Goal: Task Accomplishment & Management: Complete application form

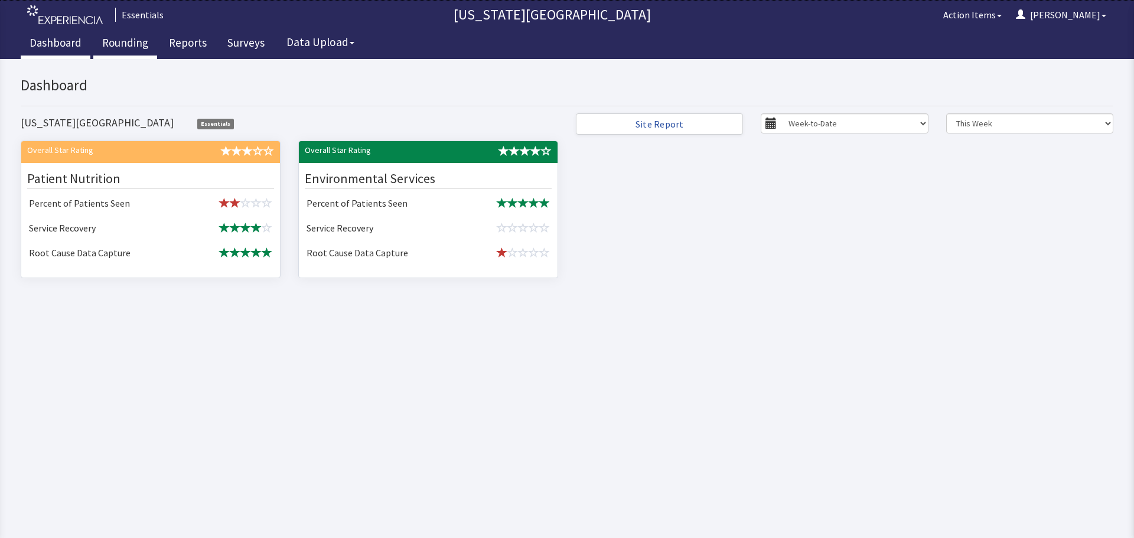
click at [141, 46] on link "Rounding" at bounding box center [125, 45] width 64 height 30
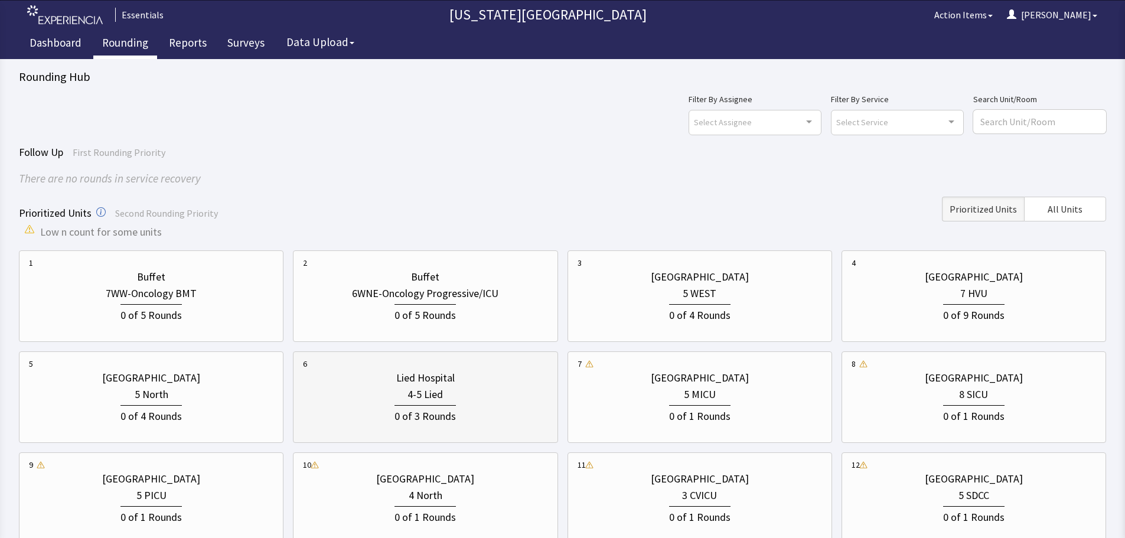
click at [470, 420] on div "0 of 3 Rounds" at bounding box center [425, 414] width 245 height 22
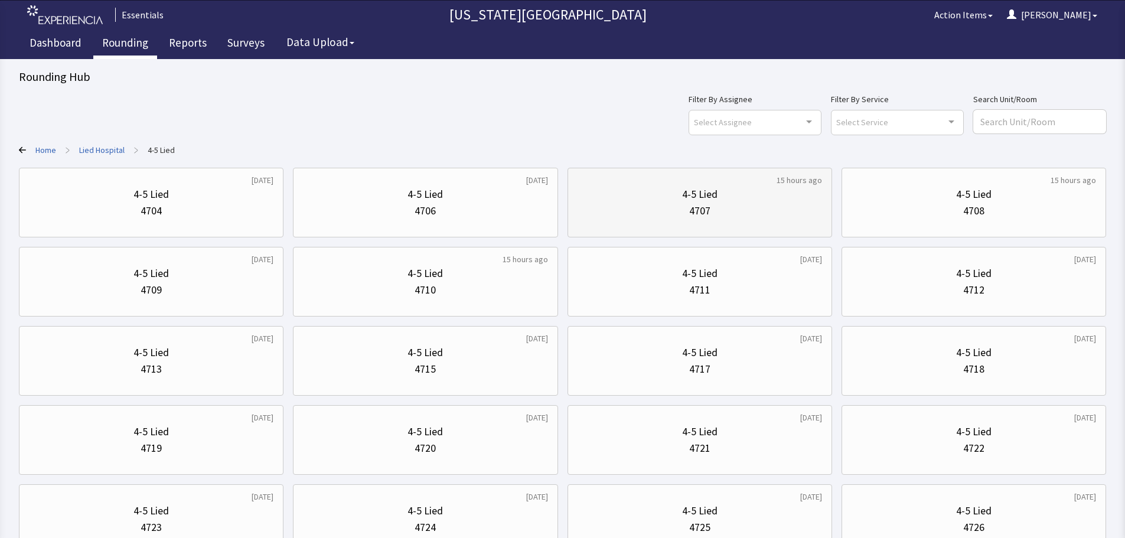
click at [671, 216] on div "4707" at bounding box center [700, 211] width 245 height 17
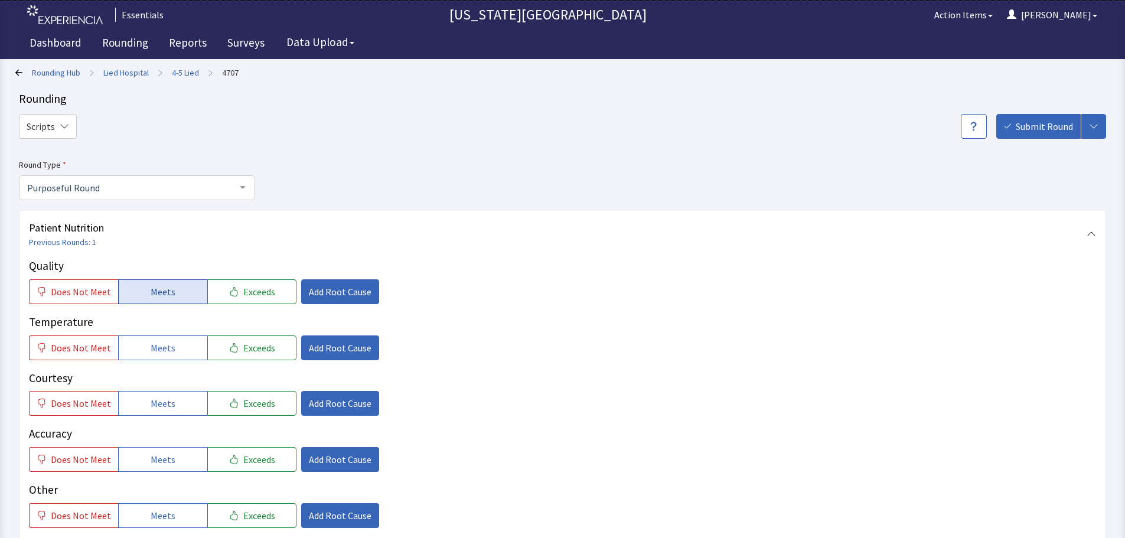
click at [167, 300] on button "Meets" at bounding box center [162, 291] width 89 height 25
click at [180, 352] on button "Meets" at bounding box center [162, 348] width 89 height 25
click at [171, 405] on button "Meets" at bounding box center [162, 403] width 89 height 25
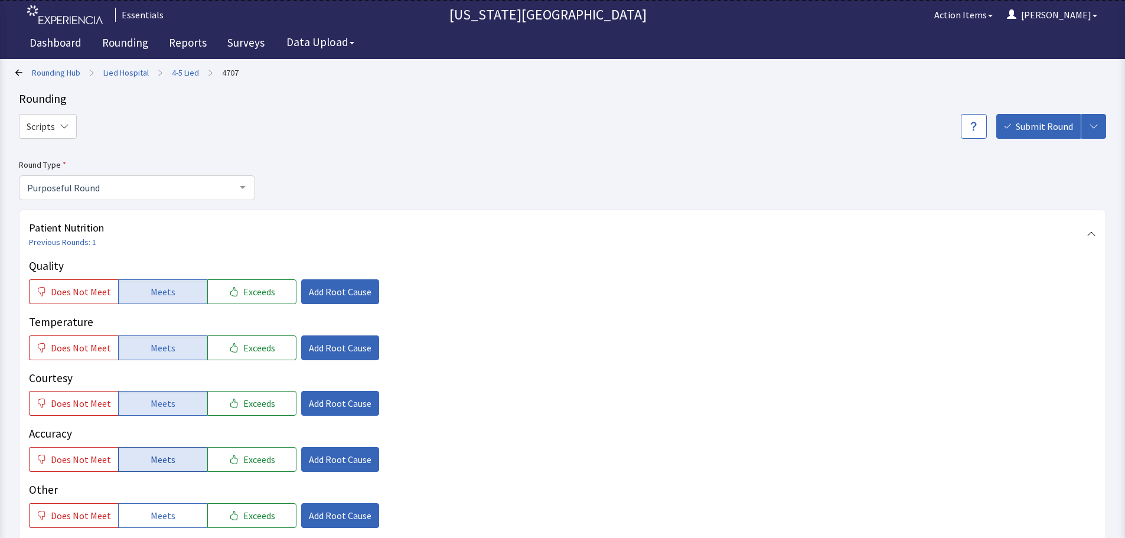
click at [164, 451] on button "Meets" at bounding box center [162, 459] width 89 height 25
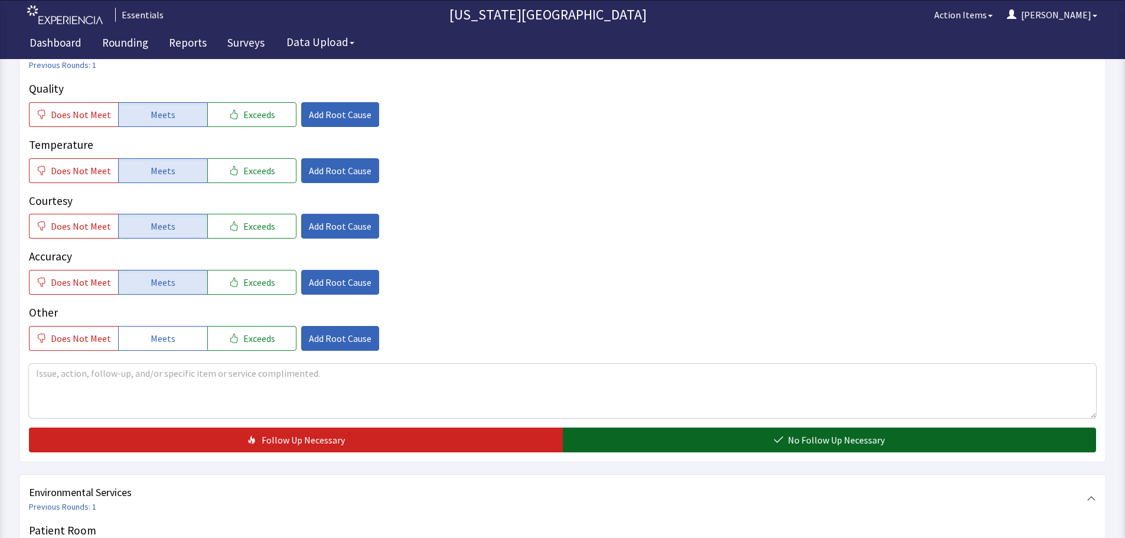
click at [790, 444] on span "No Follow Up Necessary" at bounding box center [836, 440] width 97 height 14
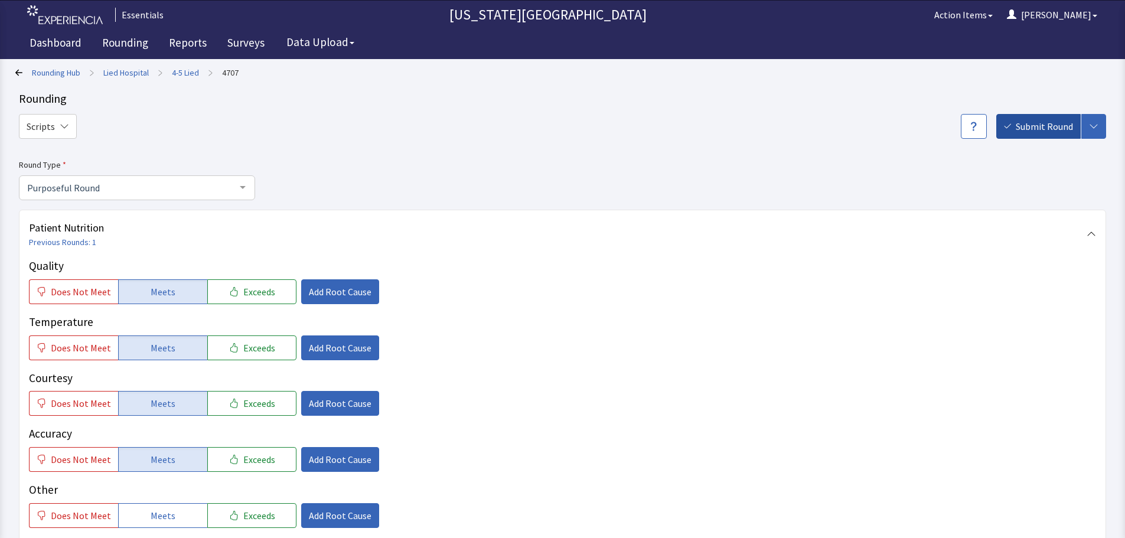
click at [1022, 129] on span "Submit Round" at bounding box center [1044, 126] width 57 height 14
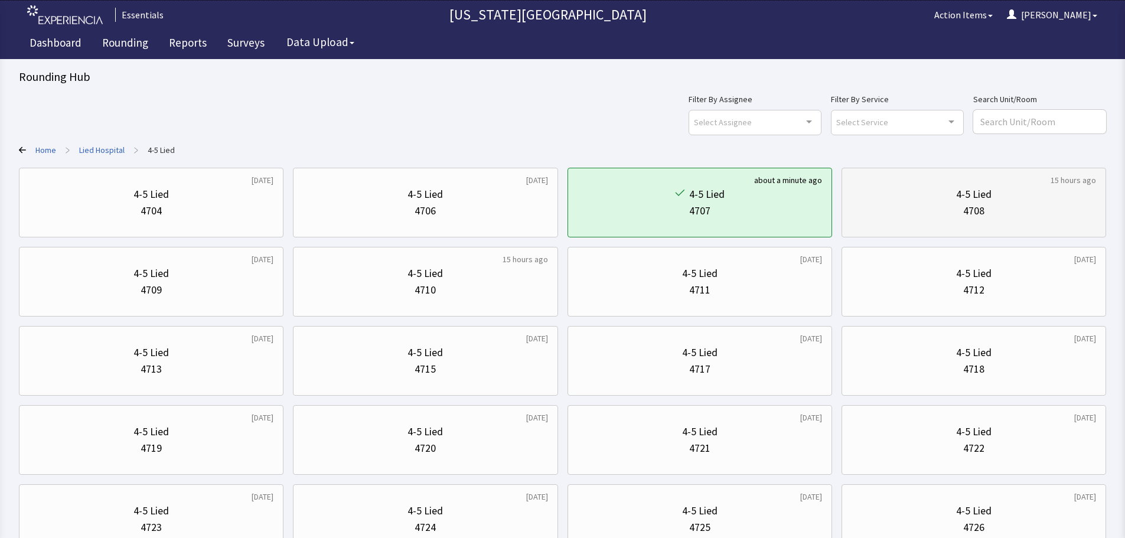
click at [1028, 210] on div "4708" at bounding box center [974, 211] width 245 height 17
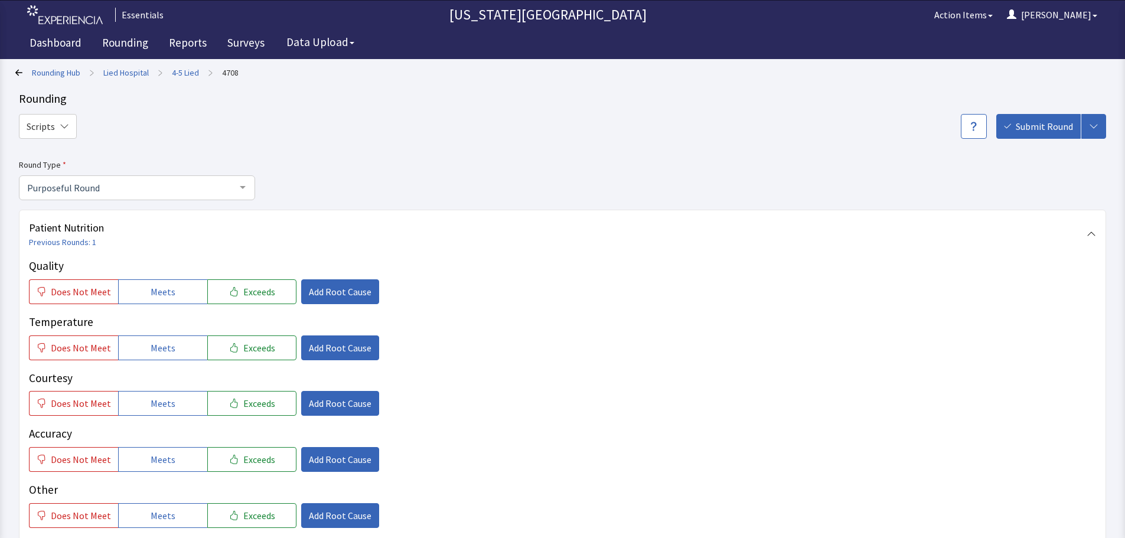
click at [186, 73] on link "4-5 Lied" at bounding box center [185, 73] width 27 height 12
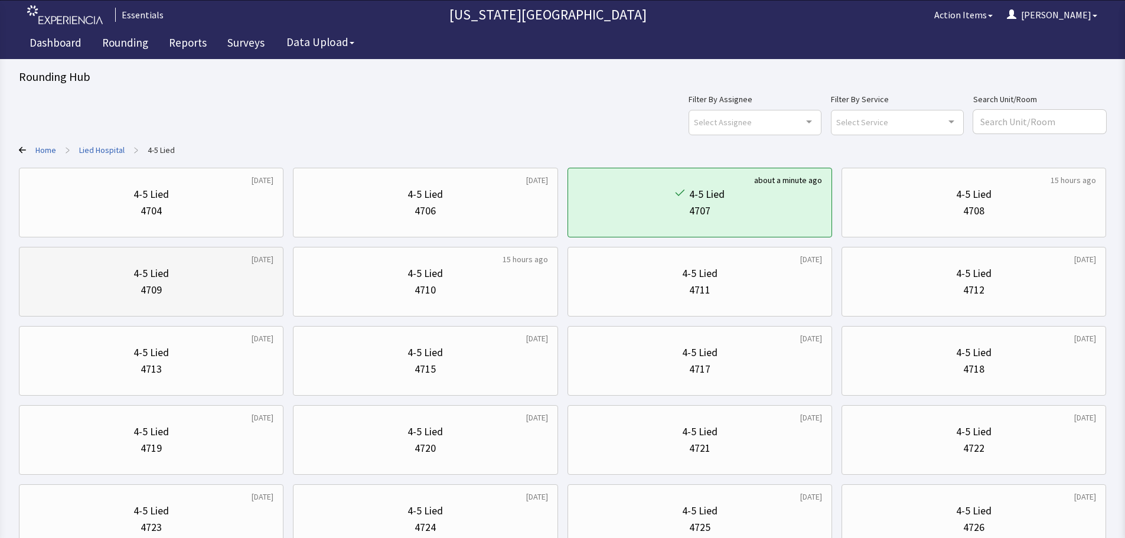
click at [86, 305] on div "4-5 Lied 4709" at bounding box center [151, 281] width 245 height 57
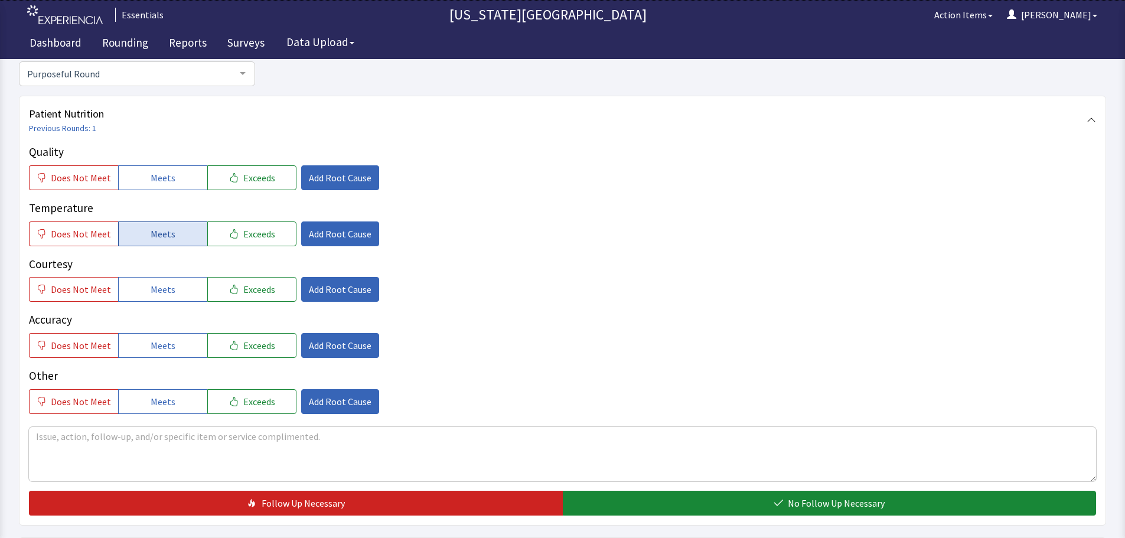
scroll to position [118, 0]
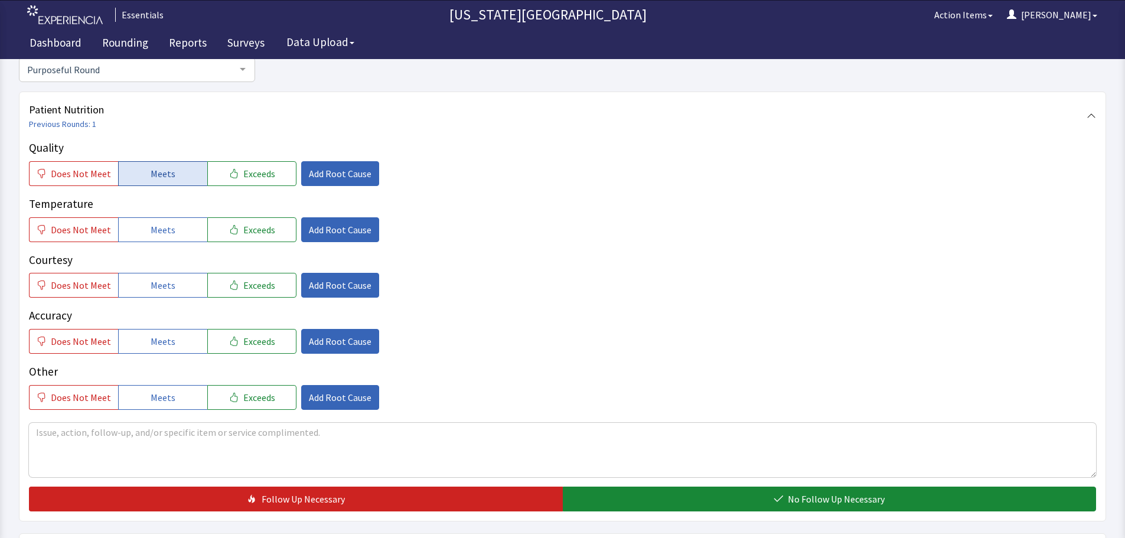
click at [163, 174] on span "Meets" at bounding box center [163, 174] width 25 height 14
click at [153, 223] on span "Meets" at bounding box center [163, 230] width 25 height 14
click at [157, 286] on span "Meets" at bounding box center [163, 285] width 25 height 14
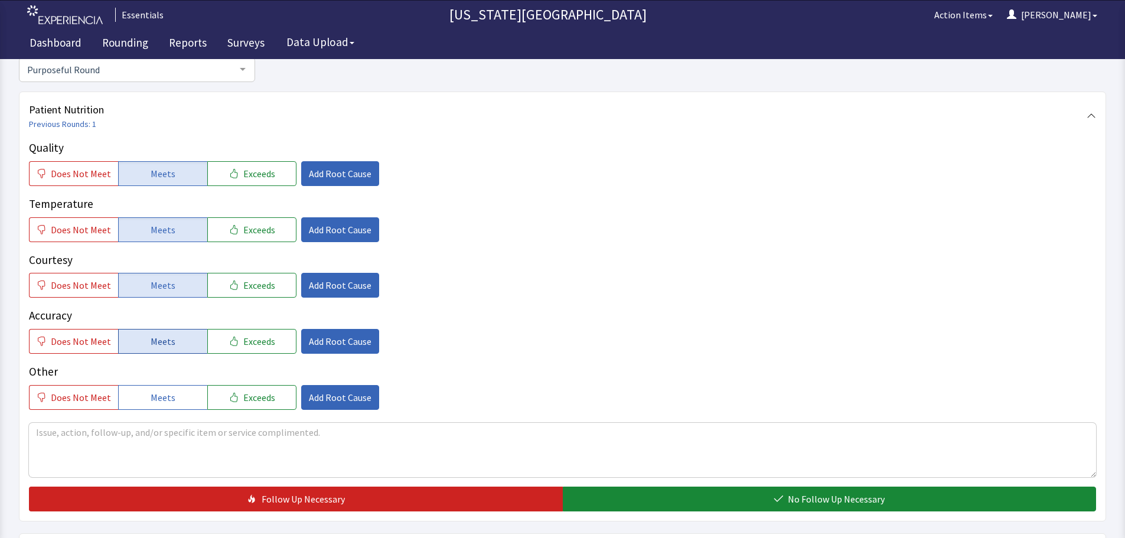
click at [164, 343] on span "Meets" at bounding box center [163, 341] width 25 height 14
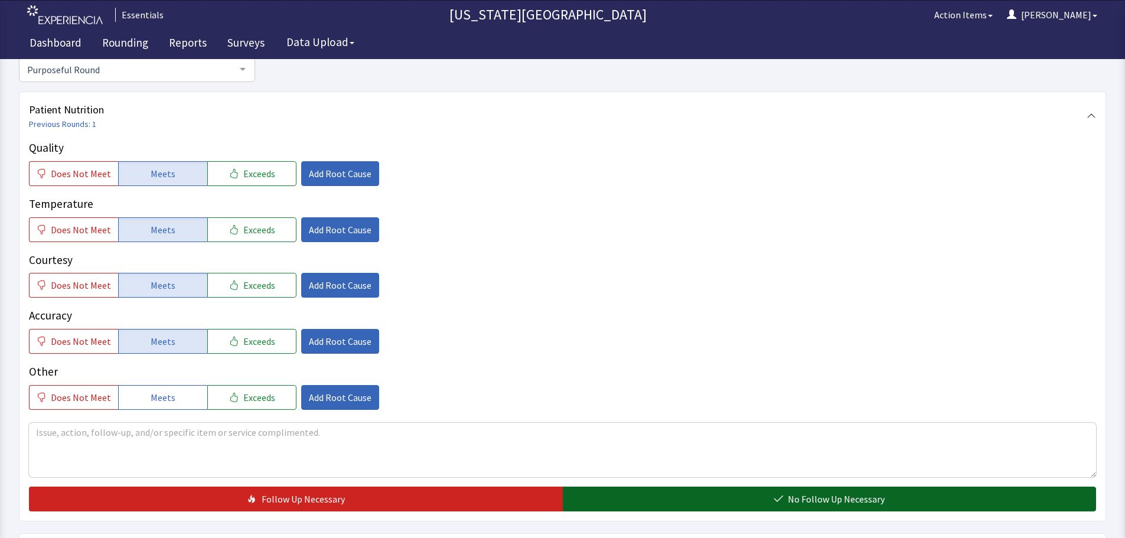
click at [905, 502] on button "No Follow Up Necessary" at bounding box center [830, 499] width 534 height 25
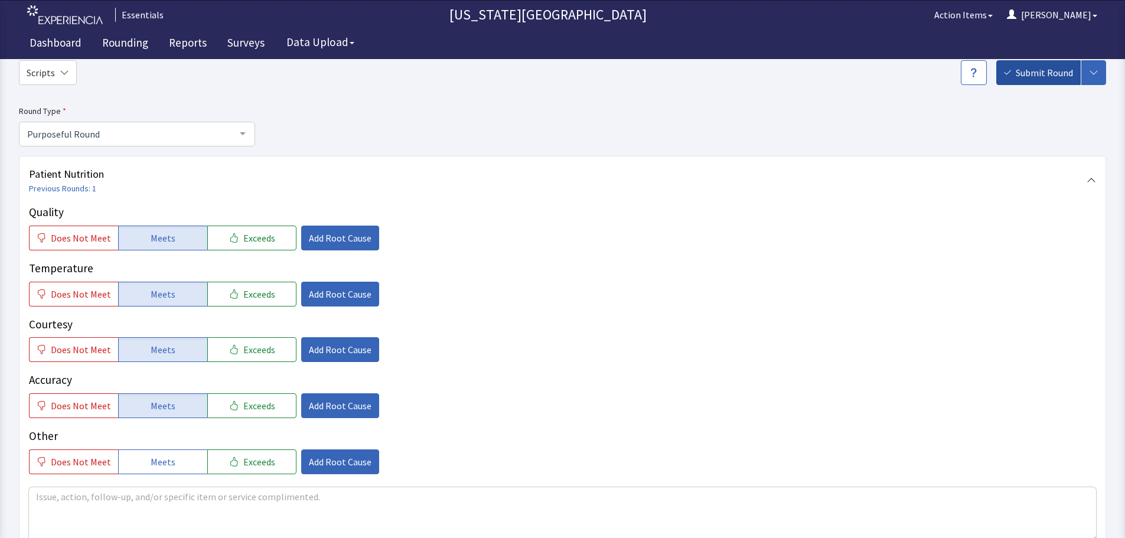
scroll to position [0, 0]
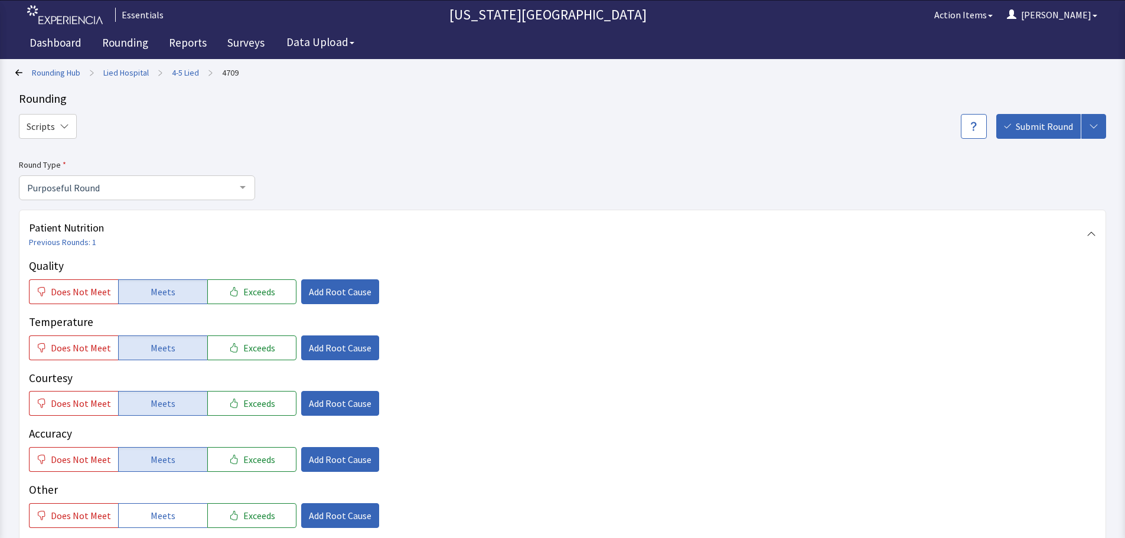
click at [1024, 123] on span "Submit Round" at bounding box center [1044, 126] width 57 height 14
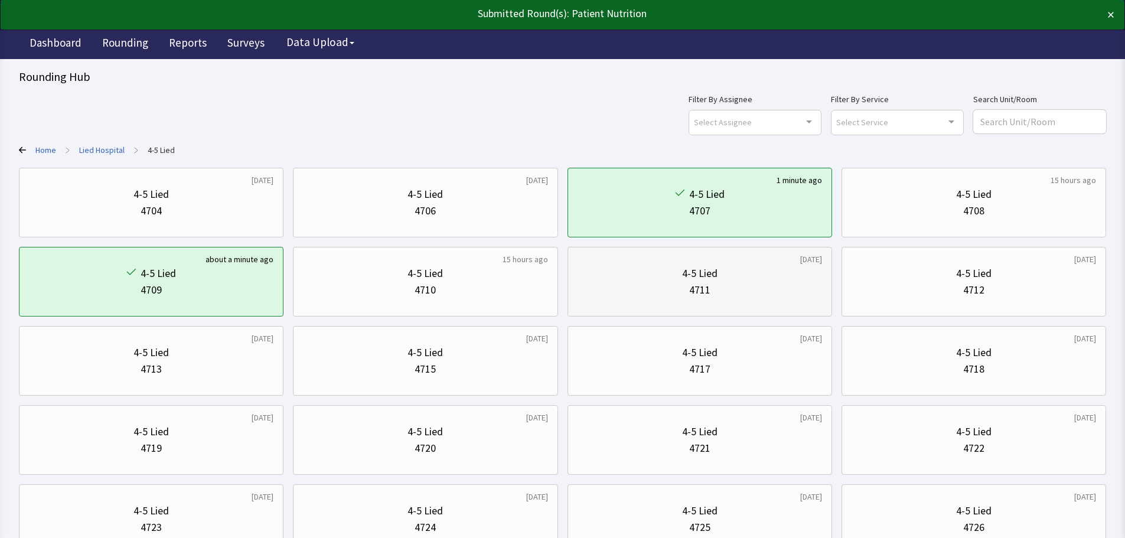
click at [760, 285] on div "4711" at bounding box center [700, 290] width 245 height 17
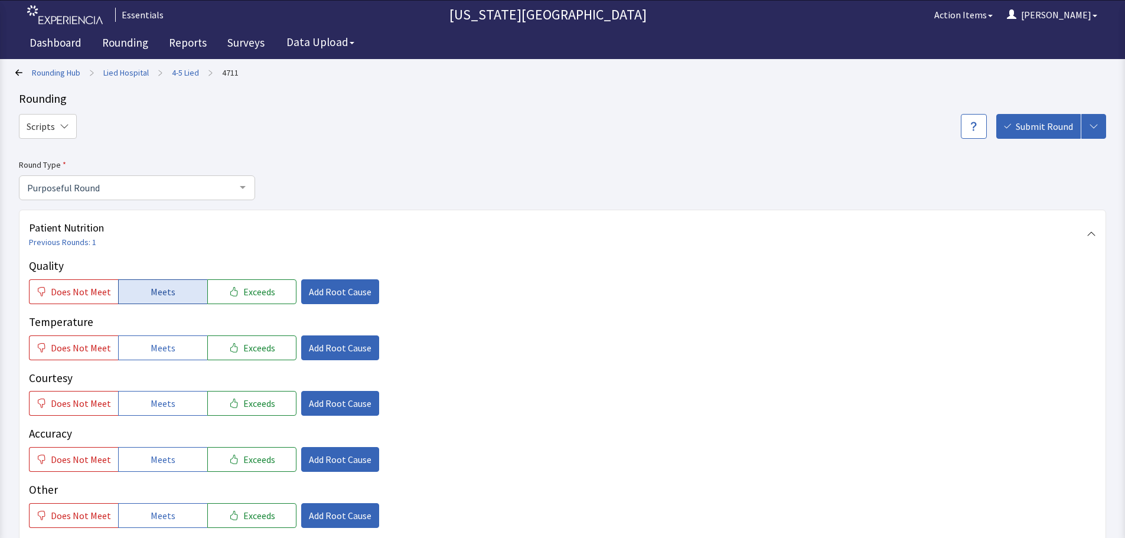
click at [172, 302] on button "Meets" at bounding box center [162, 291] width 89 height 25
click at [173, 346] on button "Meets" at bounding box center [162, 348] width 89 height 25
click at [167, 392] on button "Meets" at bounding box center [162, 403] width 89 height 25
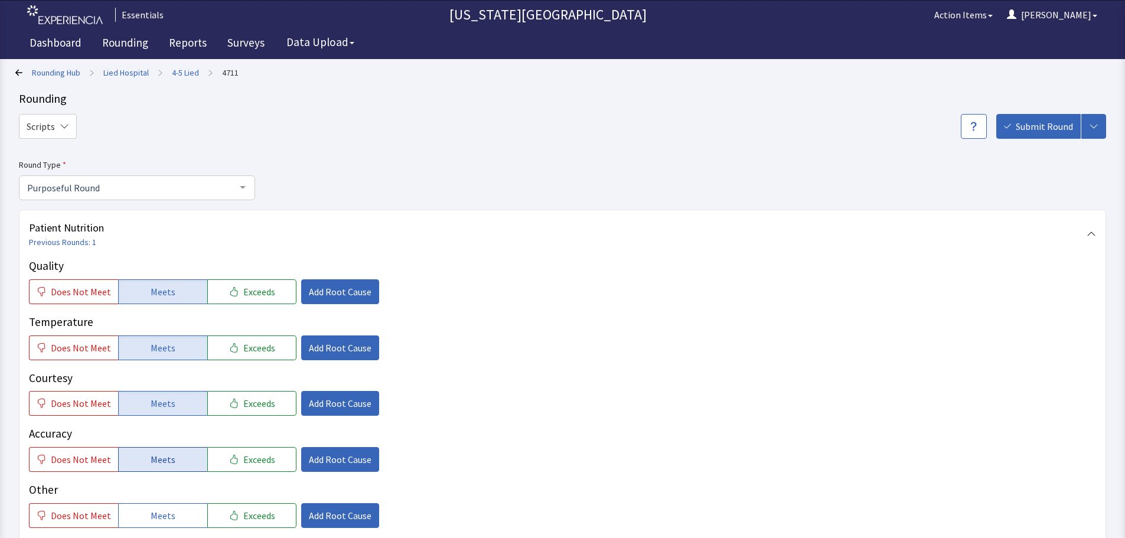
click at [161, 467] on button "Meets" at bounding box center [162, 459] width 89 height 25
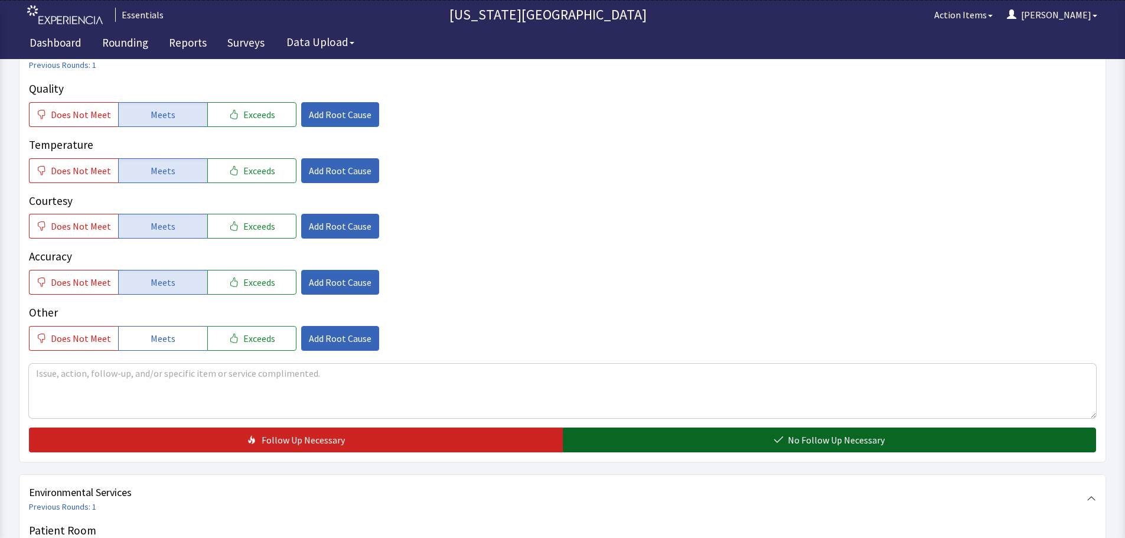
click at [780, 434] on button "No Follow Up Necessary" at bounding box center [830, 440] width 534 height 25
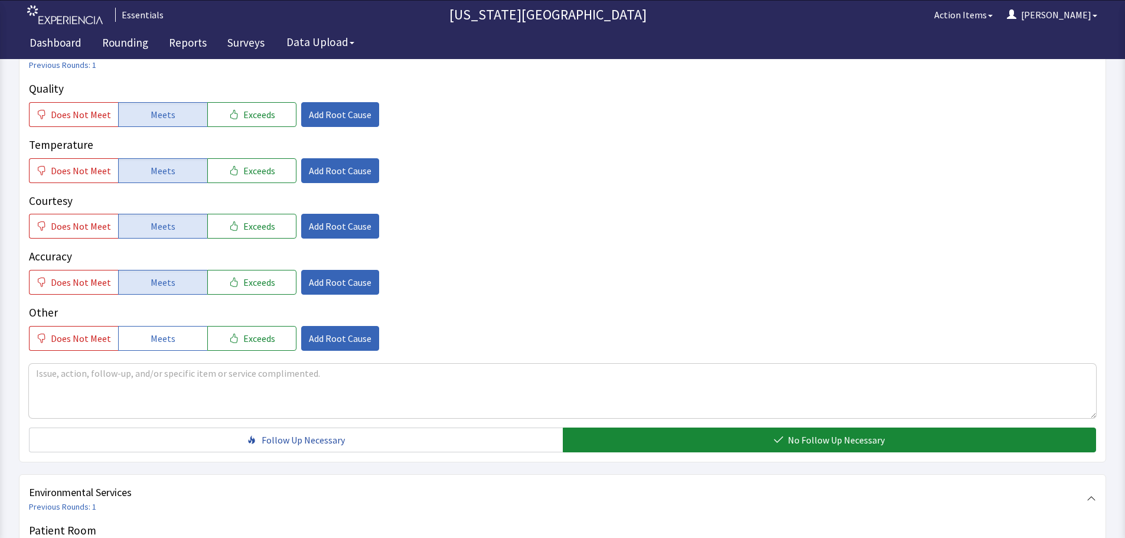
scroll to position [0, 0]
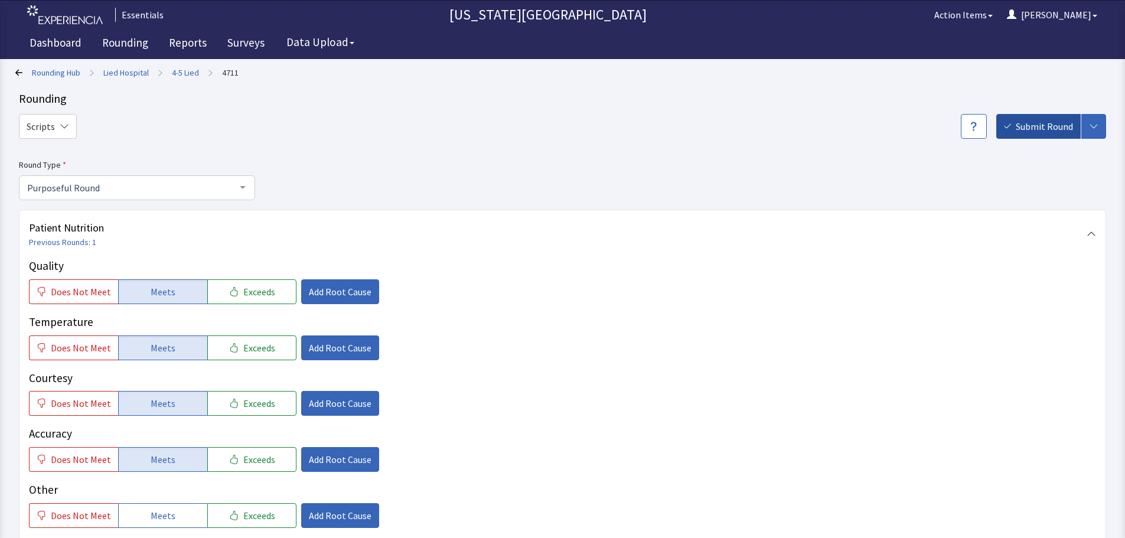
click at [1059, 122] on span "Submit Round" at bounding box center [1044, 126] width 57 height 14
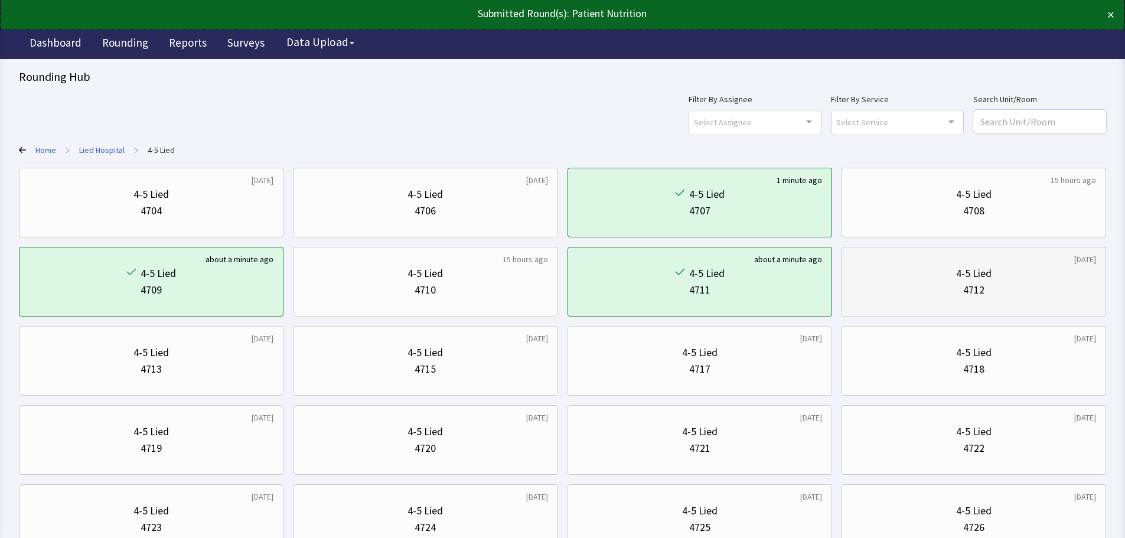
click at [967, 266] on div "4-5 Lied" at bounding box center [974, 273] width 35 height 17
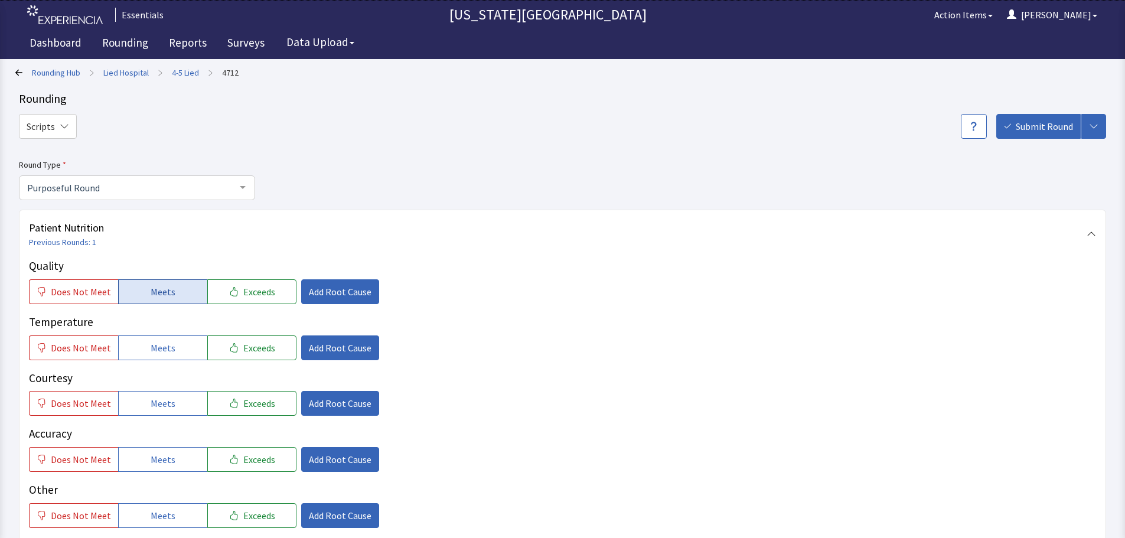
click at [175, 287] on button "Meets" at bounding box center [162, 291] width 89 height 25
drag, startPoint x: 157, startPoint y: 352, endPoint x: 158, endPoint y: 363, distance: 11.2
click at [157, 354] on span "Meets" at bounding box center [163, 348] width 25 height 14
click at [159, 405] on span "Meets" at bounding box center [163, 403] width 25 height 14
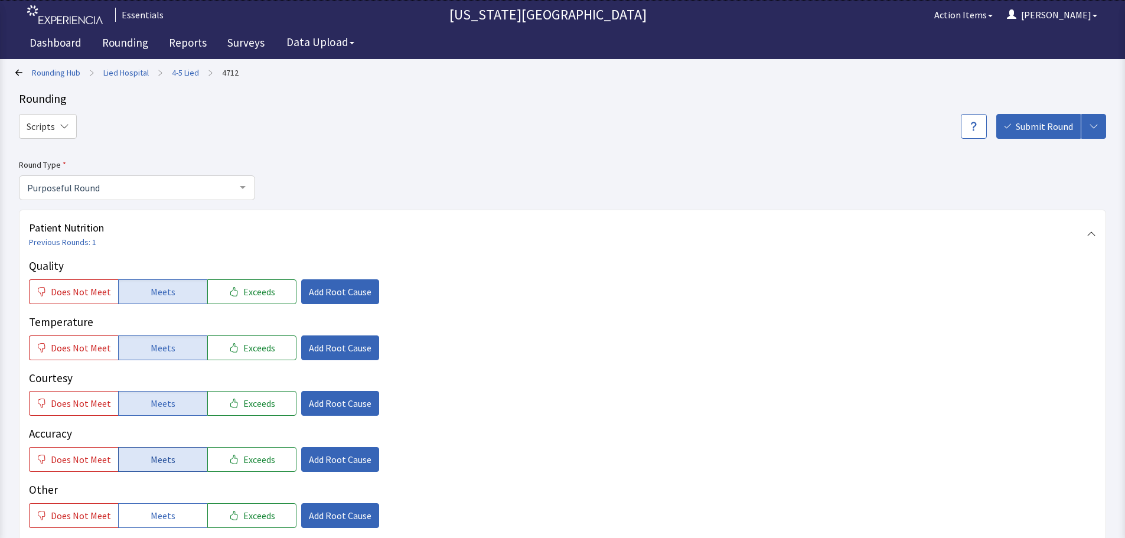
drag, startPoint x: 174, startPoint y: 451, endPoint x: 264, endPoint y: 424, distance: 94.6
click at [174, 452] on button "Meets" at bounding box center [162, 459] width 89 height 25
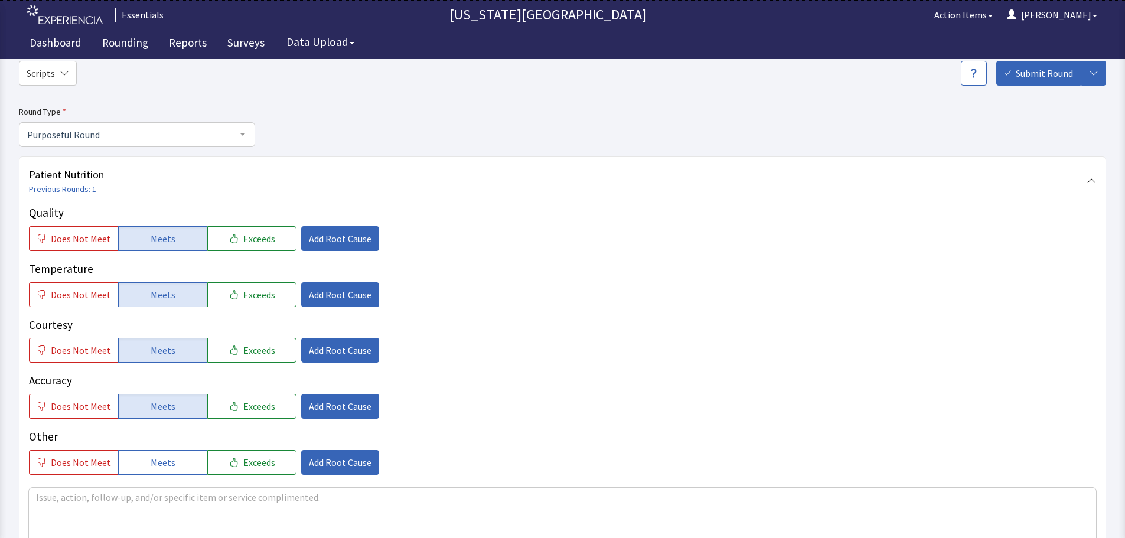
scroll to position [118, 0]
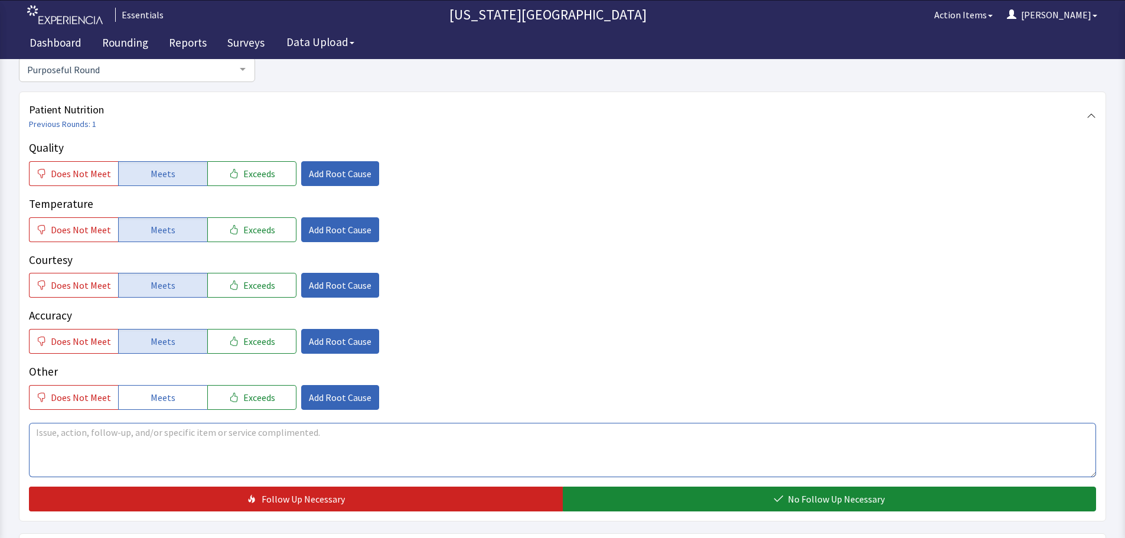
click at [370, 425] on textarea at bounding box center [563, 450] width 1068 height 54
click at [589, 426] on textarea "food is good but sometimes I'm sleeping when they deliver and I don't know the …" at bounding box center [563, 450] width 1068 height 54
click at [606, 432] on textarea "food is good but sometimes I'm sleeping when they deliver and I don't know the …" at bounding box center [563, 450] width 1068 height 54
click at [627, 427] on textarea "food is good but sometimes I'm sleeping when they deliver and I don't know the …" at bounding box center [563, 450] width 1068 height 54
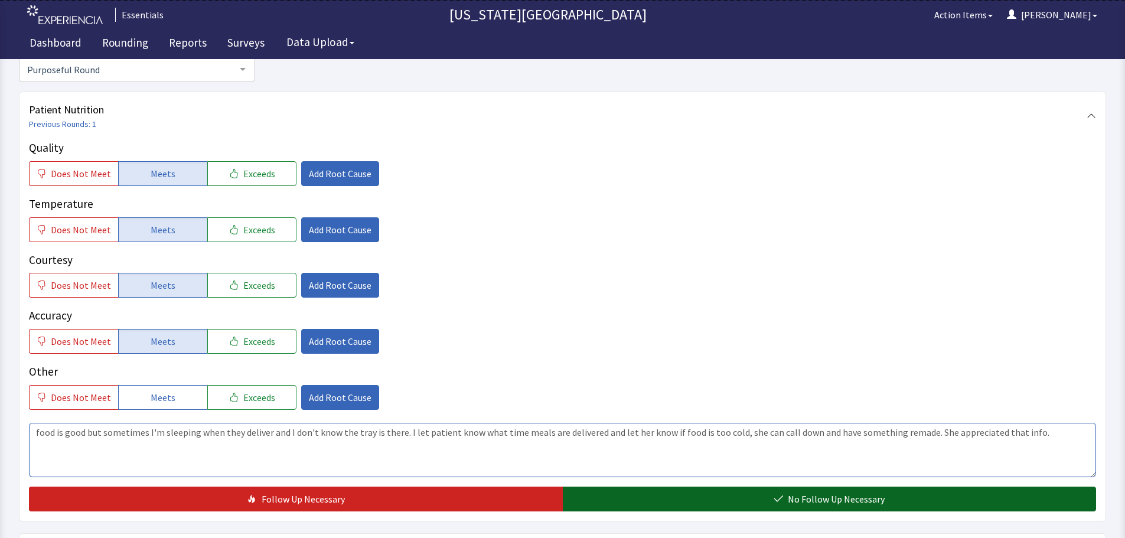
type textarea "food is good but sometimes I'm sleeping when they deliver and I don't know the …"
click at [612, 495] on button "No Follow Up Necessary" at bounding box center [830, 499] width 534 height 25
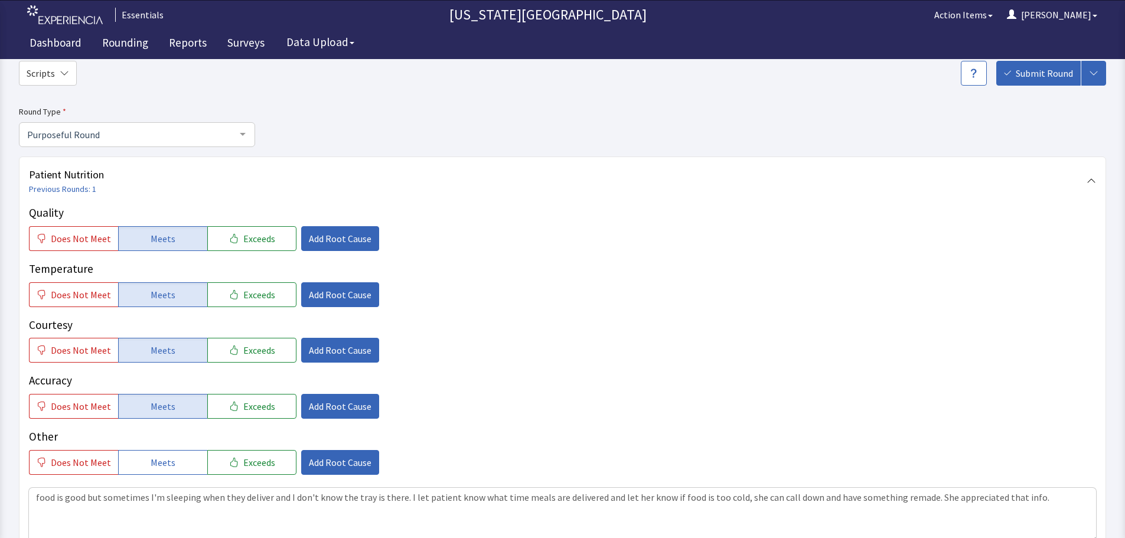
scroll to position [0, 0]
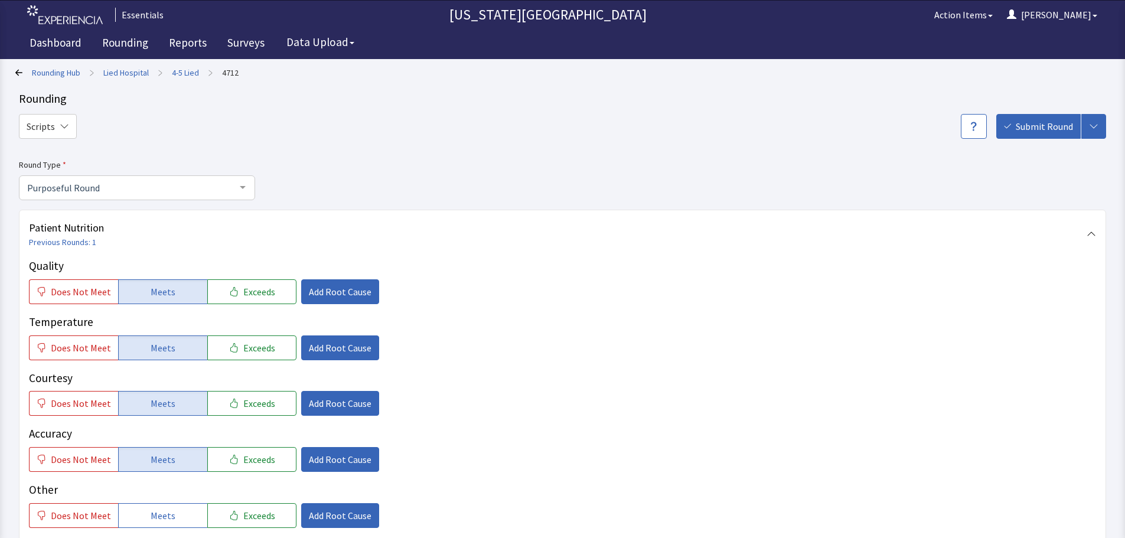
click at [1060, 135] on button "Submit Round" at bounding box center [1039, 126] width 84 height 25
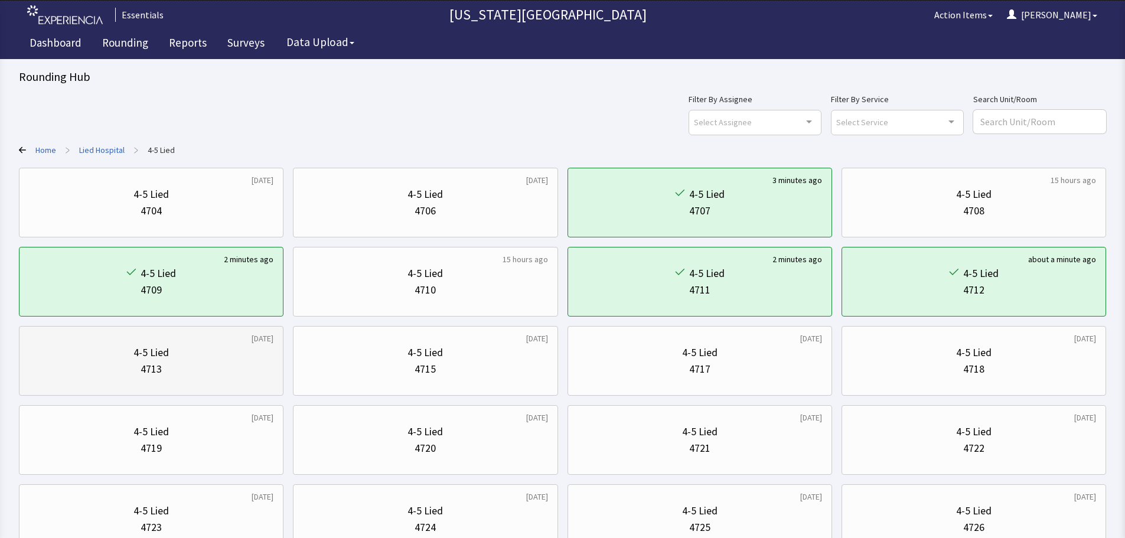
click at [245, 362] on div "4713" at bounding box center [151, 369] width 245 height 17
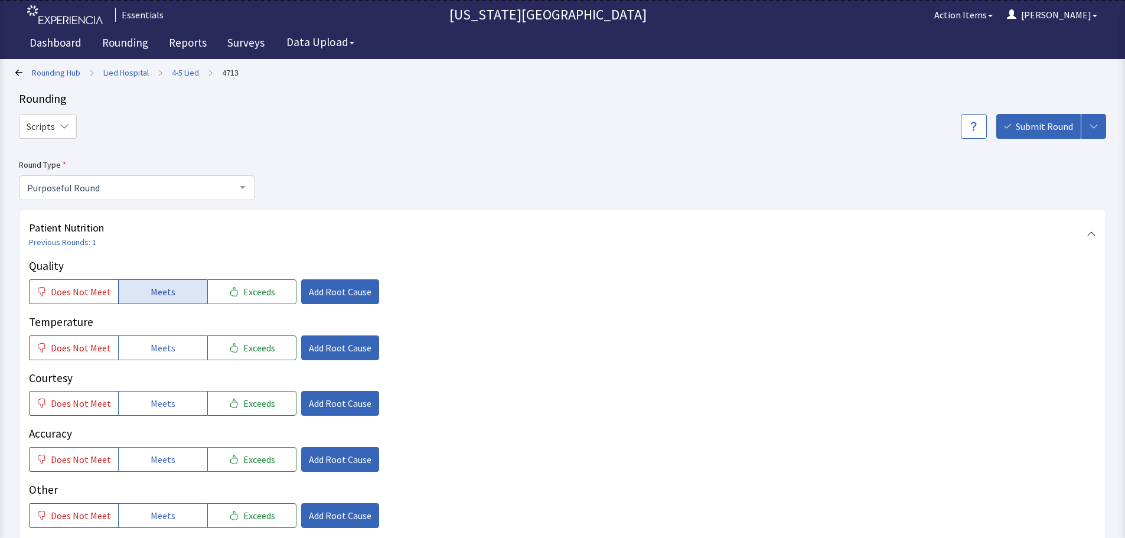
click at [158, 302] on button "Meets" at bounding box center [162, 291] width 89 height 25
click at [156, 355] on button "Meets" at bounding box center [162, 348] width 89 height 25
click at [153, 400] on span "Meets" at bounding box center [163, 403] width 25 height 14
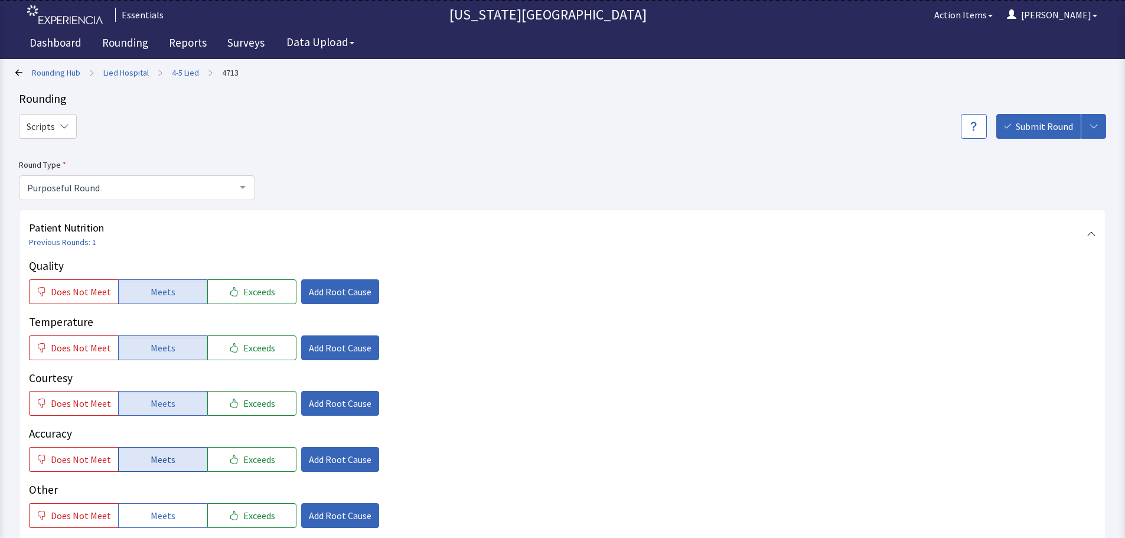
click at [156, 456] on span "Meets" at bounding box center [163, 460] width 25 height 14
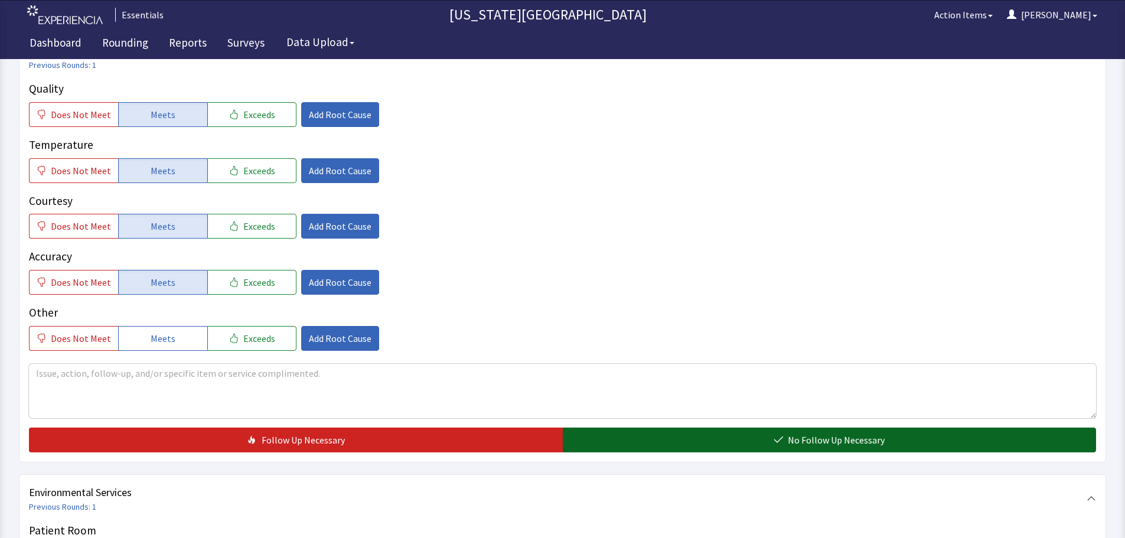
click at [866, 437] on span "No Follow Up Necessary" at bounding box center [836, 440] width 97 height 14
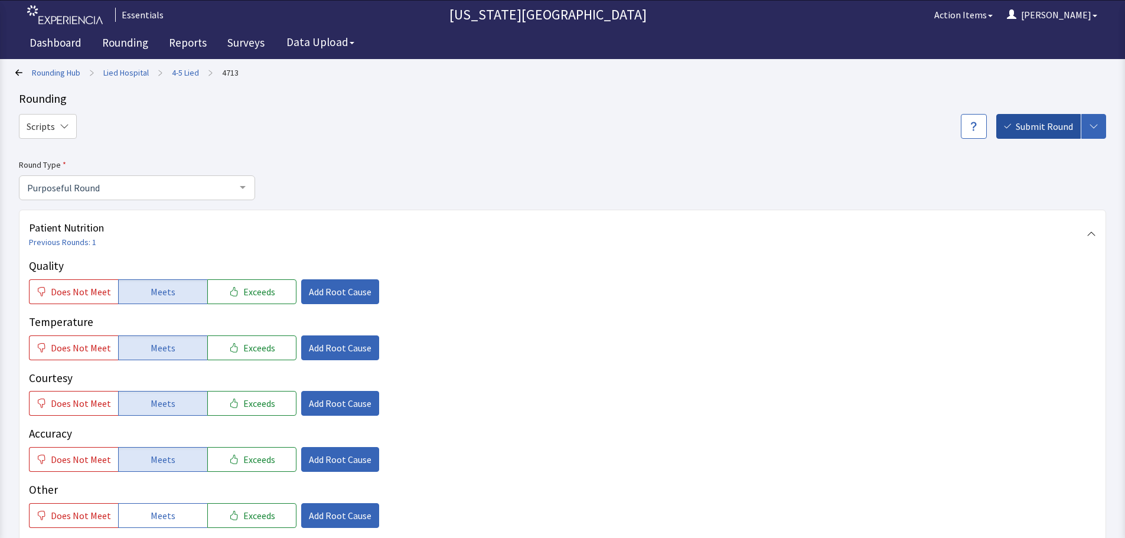
click at [1035, 121] on span "Submit Round" at bounding box center [1044, 126] width 57 height 14
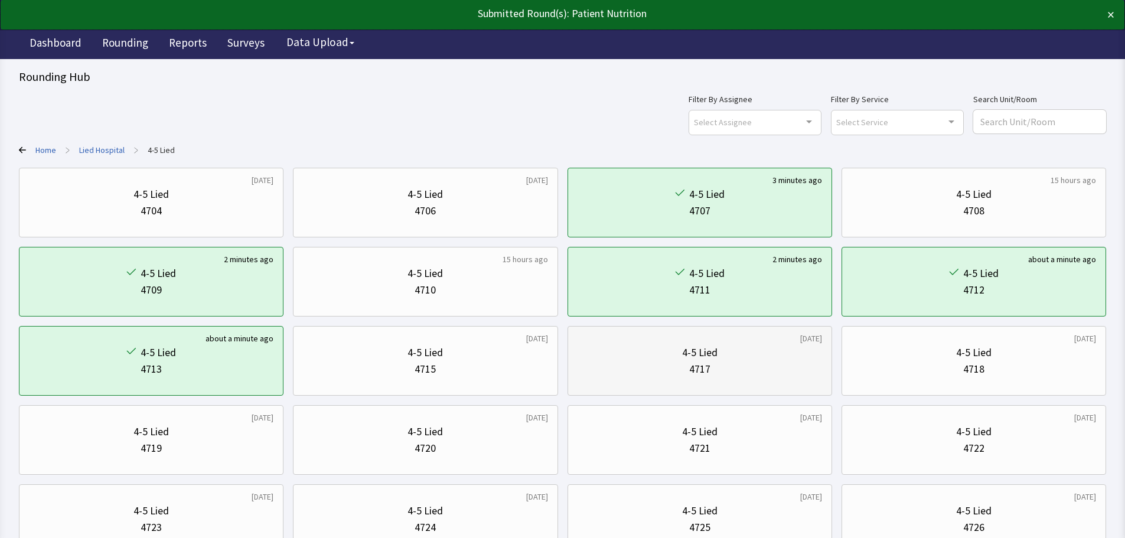
click at [743, 346] on div "4-5 Lied" at bounding box center [700, 352] width 245 height 17
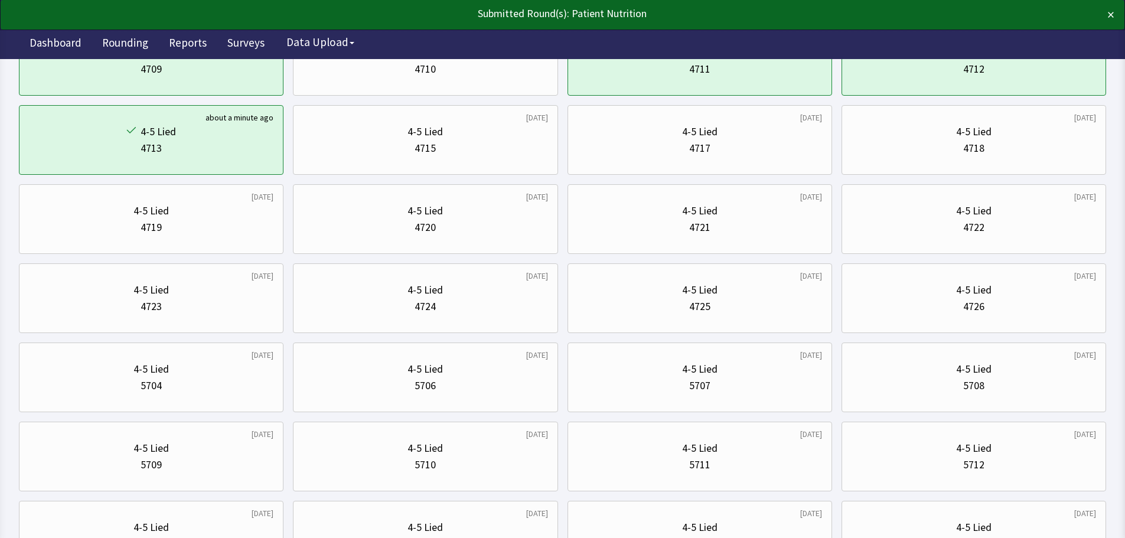
scroll to position [236, 0]
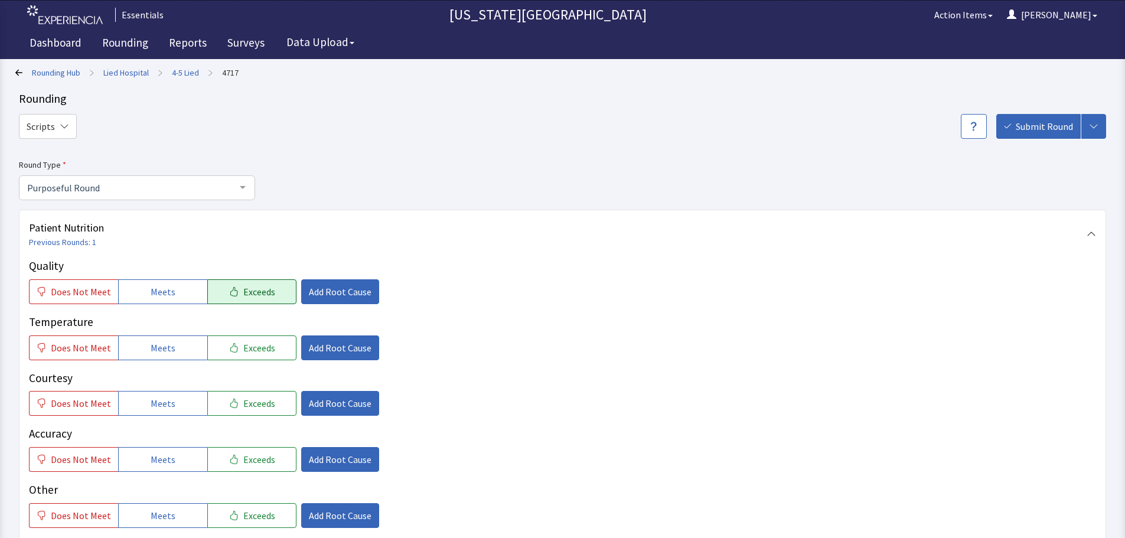
click at [234, 297] on button "Exceeds" at bounding box center [251, 291] width 89 height 25
click at [313, 294] on span "Add Root Cause" at bounding box center [340, 292] width 63 height 14
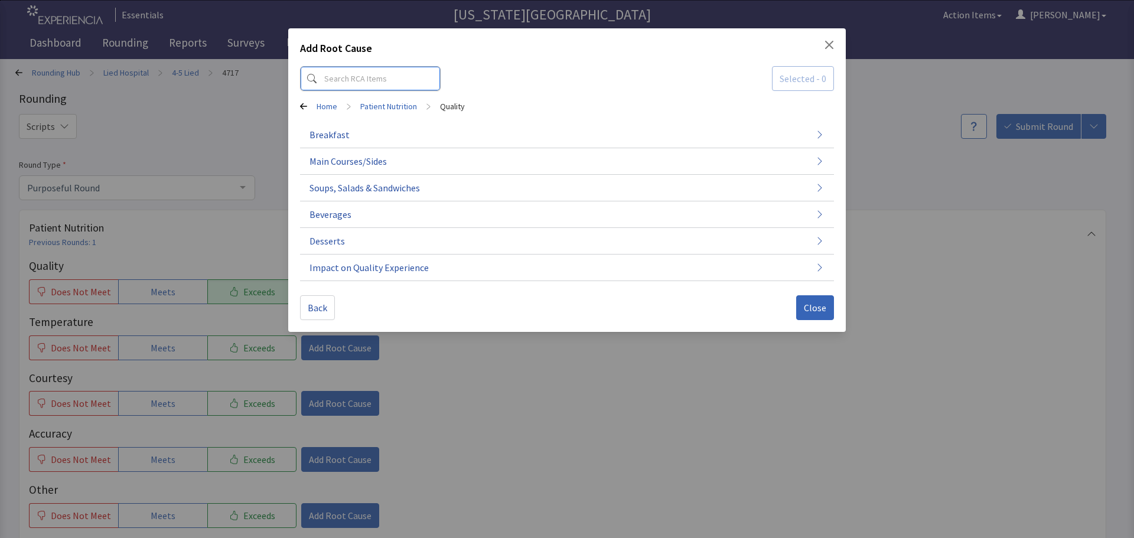
click at [406, 82] on input at bounding box center [370, 78] width 141 height 25
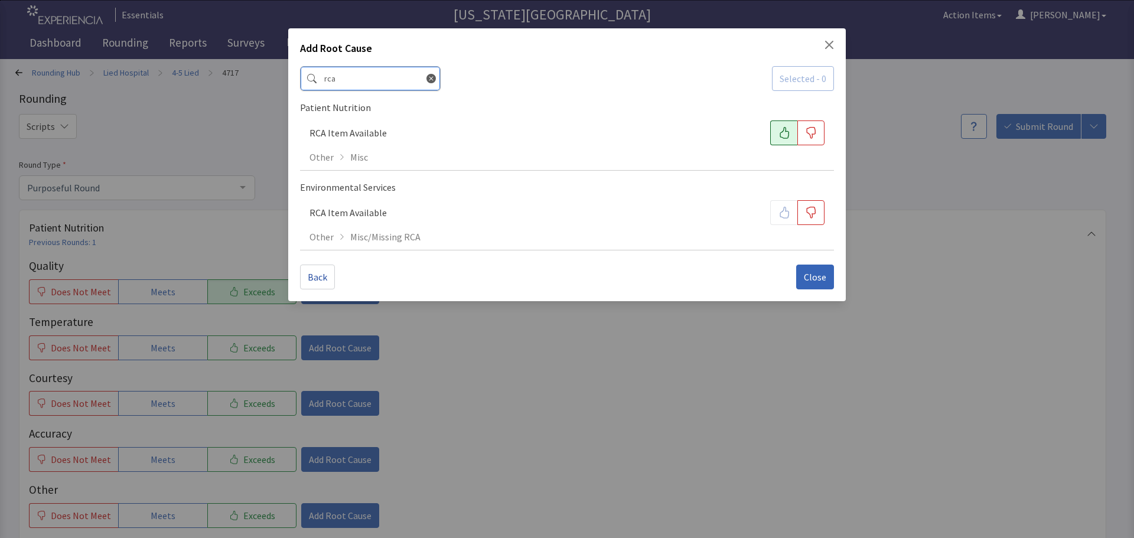
type input "rca"
click at [784, 134] on icon "button" at bounding box center [785, 133] width 12 height 12
click at [808, 276] on span "Close" at bounding box center [815, 277] width 22 height 14
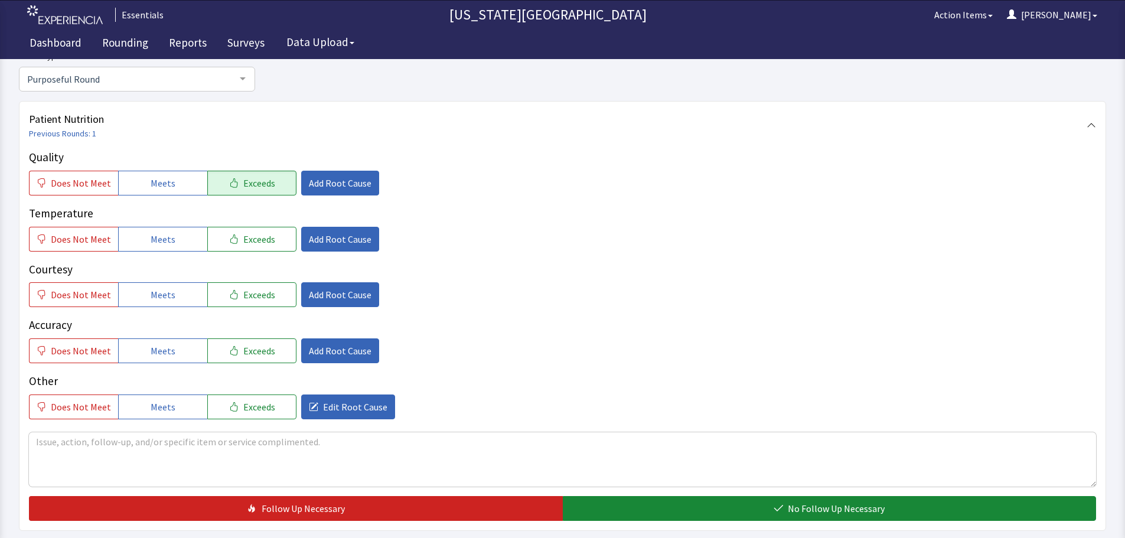
scroll to position [118, 0]
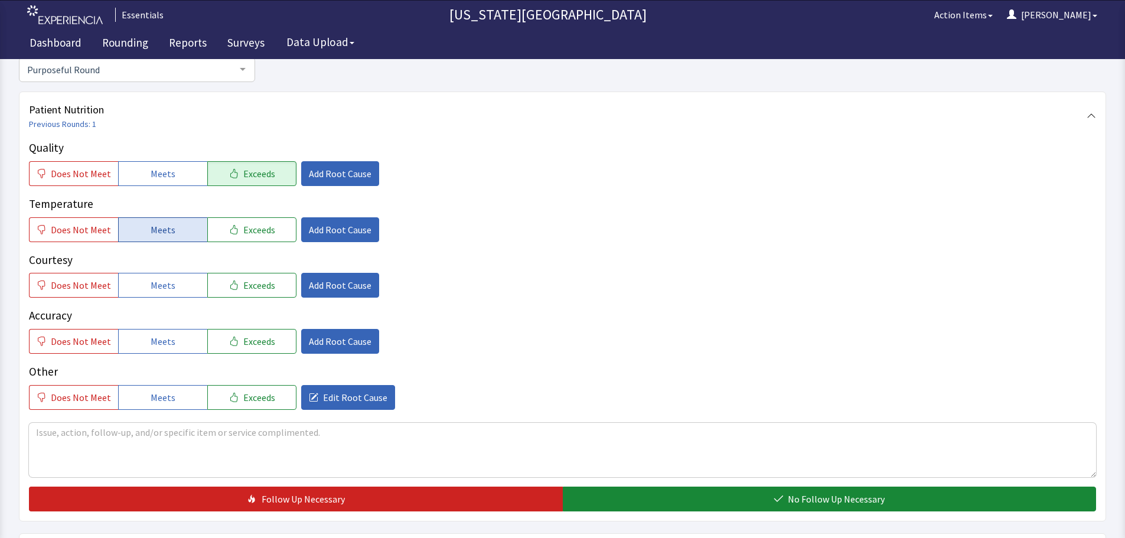
click at [161, 239] on button "Meets" at bounding box center [162, 229] width 89 height 25
click at [161, 282] on span "Meets" at bounding box center [163, 285] width 25 height 14
click at [157, 336] on span "Meets" at bounding box center [163, 341] width 25 height 14
click at [379, 441] on textarea at bounding box center [563, 450] width 1068 height 54
click at [260, 444] on textarea at bounding box center [563, 450] width 1068 height 54
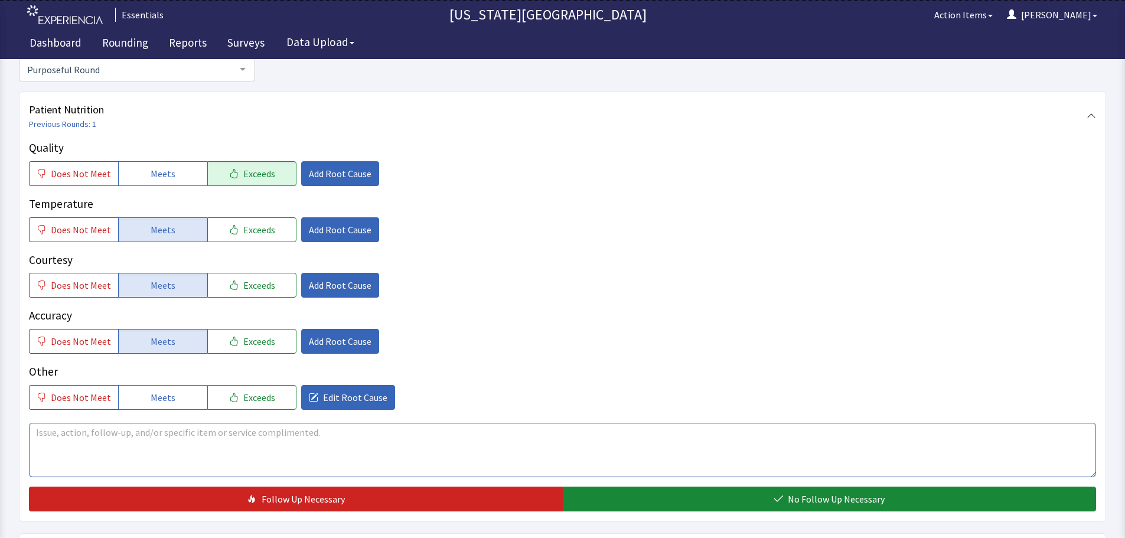
click at [388, 427] on textarea at bounding box center [563, 450] width 1068 height 54
type textarea "Chicken pot pie with biscuit is wonderful! Love that the biscuit is on the side…"
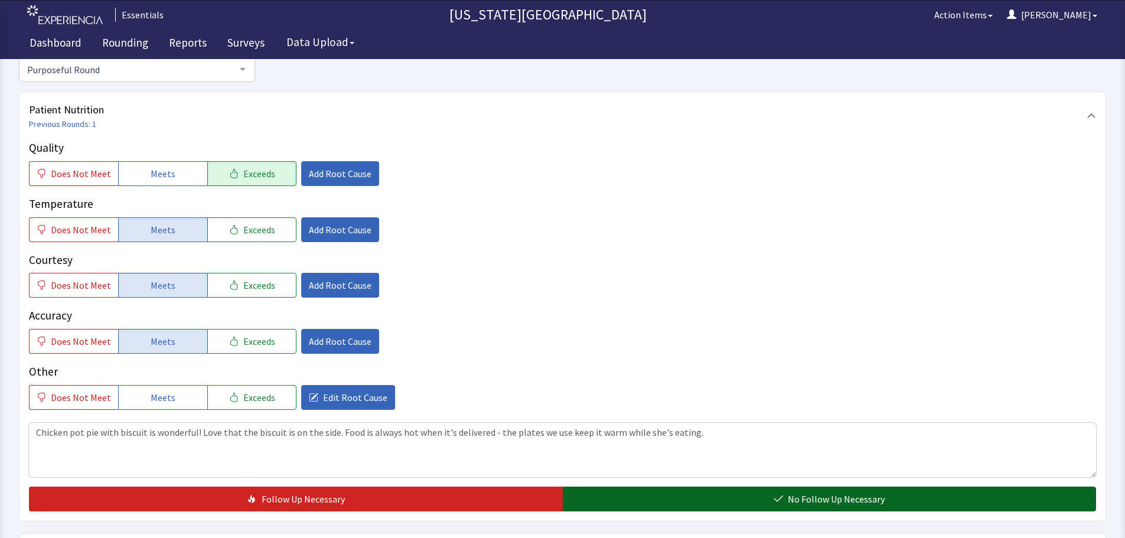
click at [863, 493] on span "No Follow Up Necessary" at bounding box center [836, 499] width 97 height 14
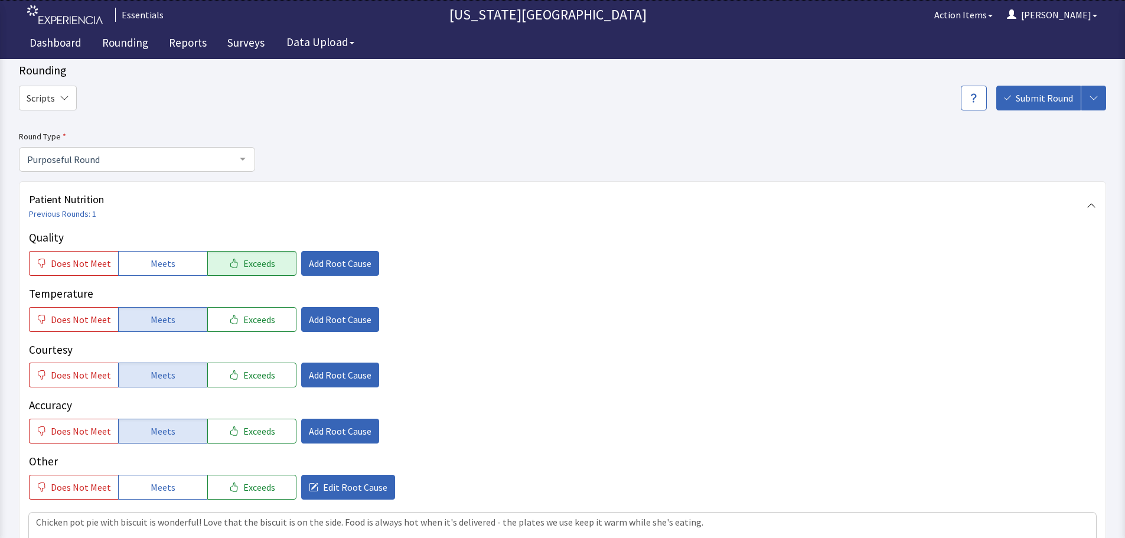
scroll to position [0, 0]
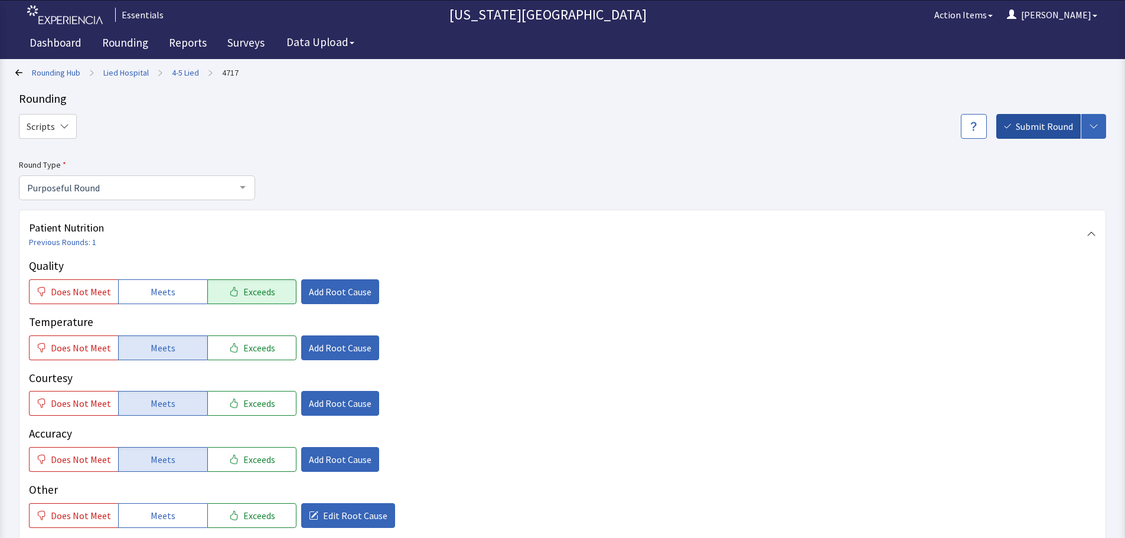
click at [1026, 135] on button "Submit Round" at bounding box center [1039, 126] width 84 height 25
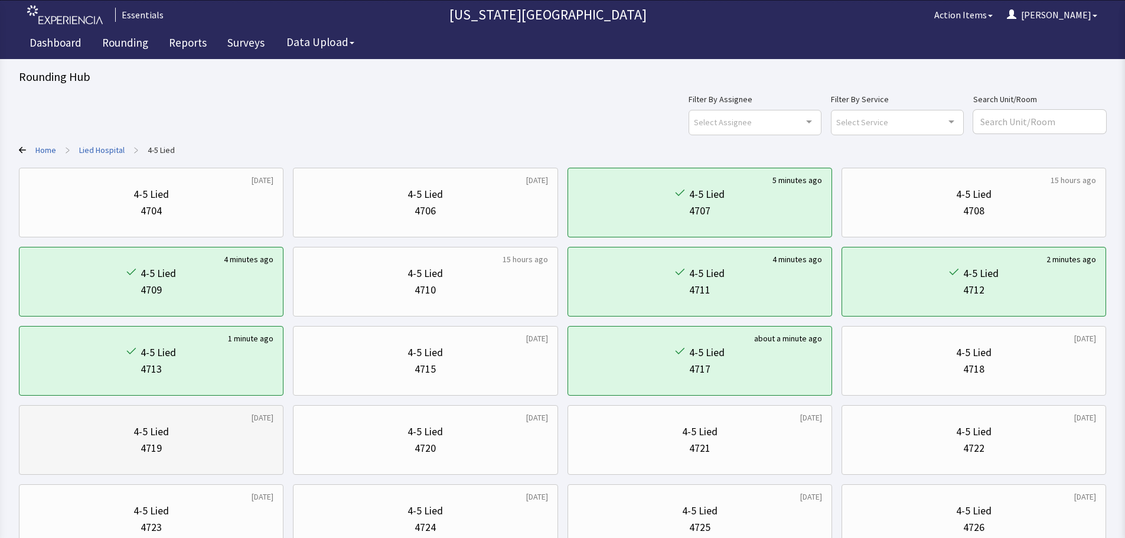
click at [182, 418] on div "4-5 Lied 4719" at bounding box center [151, 440] width 245 height 57
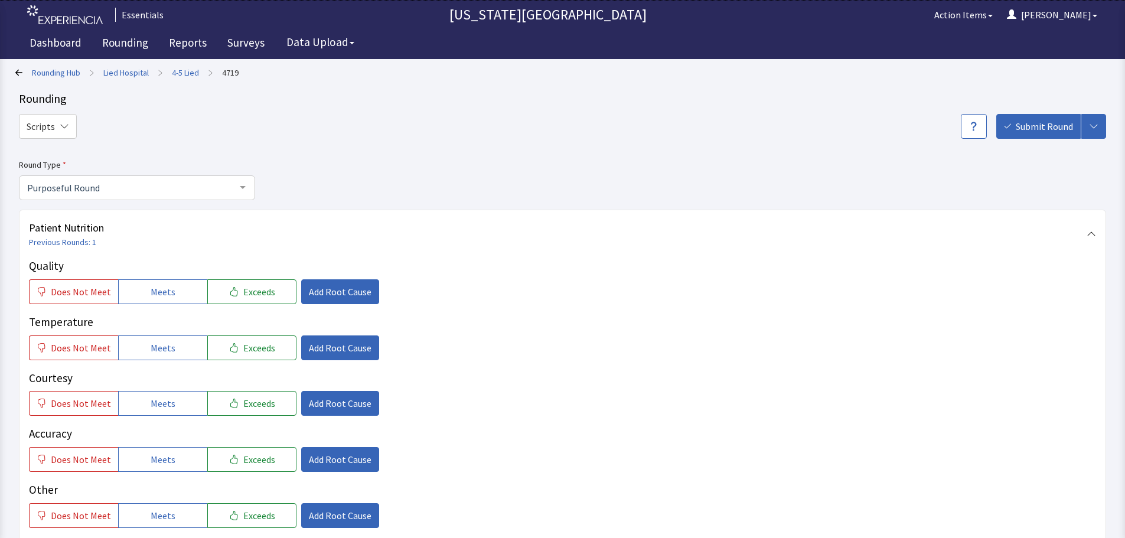
click at [82, 311] on div "Quality Does Not Meet Meets Exceeds Add Root Cause Temperature Does Not Meet Me…" at bounding box center [563, 393] width 1068 height 271
click at [83, 297] on span "Does Not Meet" at bounding box center [81, 292] width 60 height 14
click at [321, 298] on span "Add Root Cause" at bounding box center [340, 292] width 63 height 14
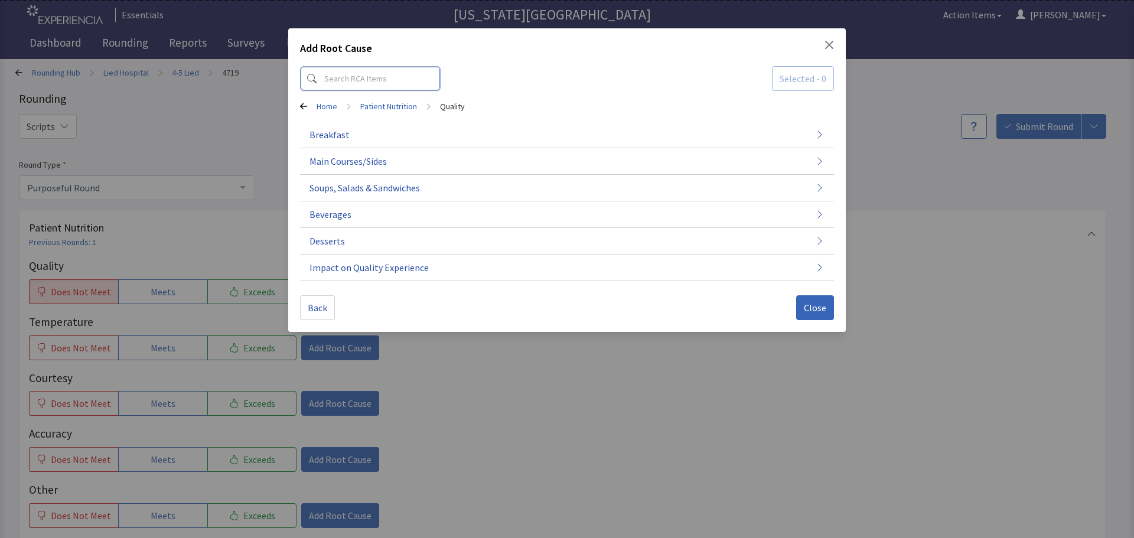
click at [371, 71] on input at bounding box center [370, 78] width 141 height 25
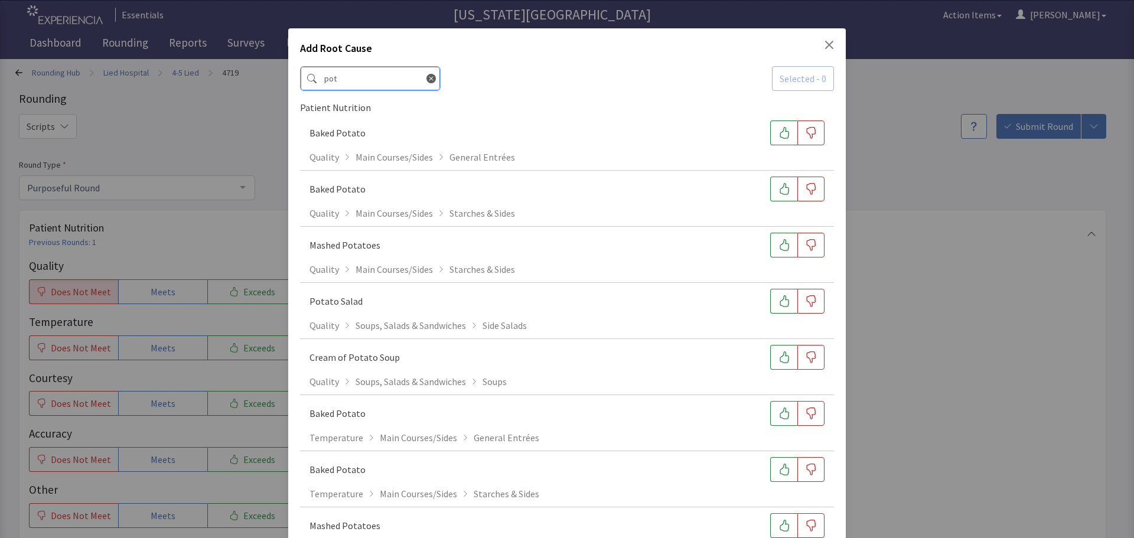
type input "pot"
click at [427, 80] on icon at bounding box center [431, 78] width 9 height 9
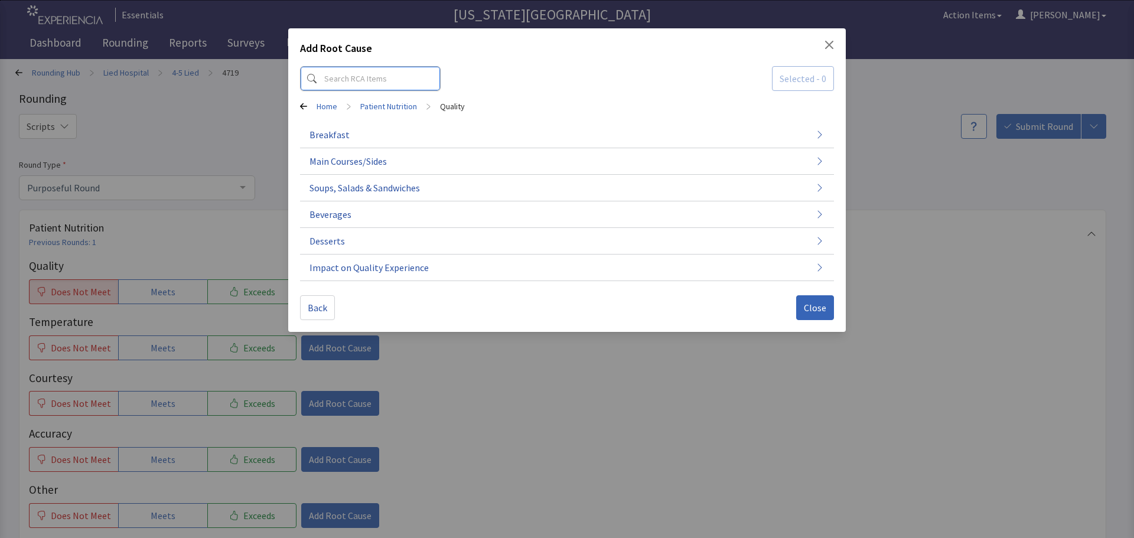
click at [388, 76] on input at bounding box center [370, 78] width 141 height 25
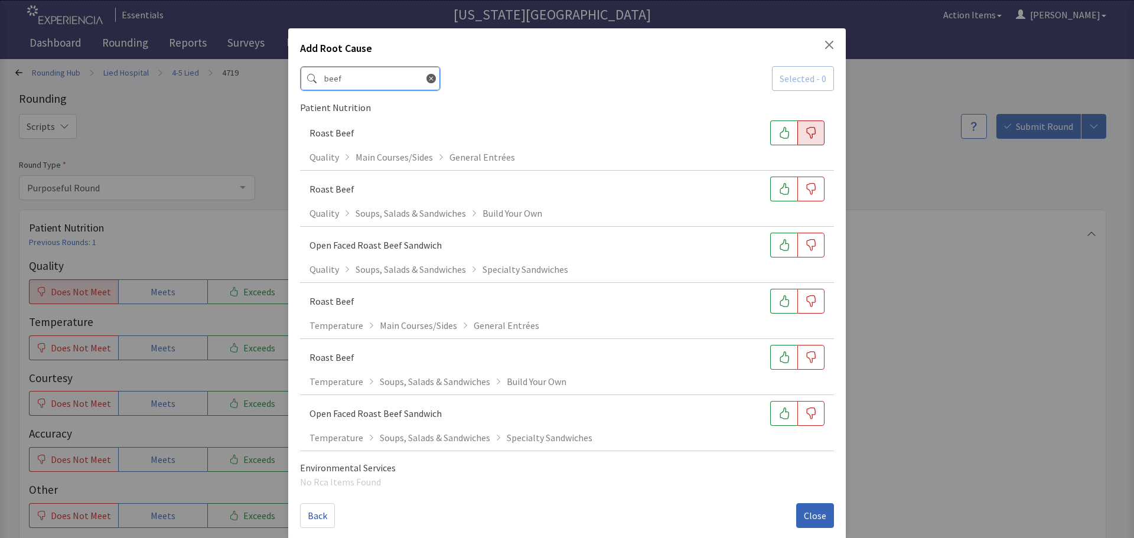
type input "beef"
click at [809, 133] on icon "button" at bounding box center [811, 133] width 9 height 12
click at [427, 78] on icon at bounding box center [431, 78] width 9 height 9
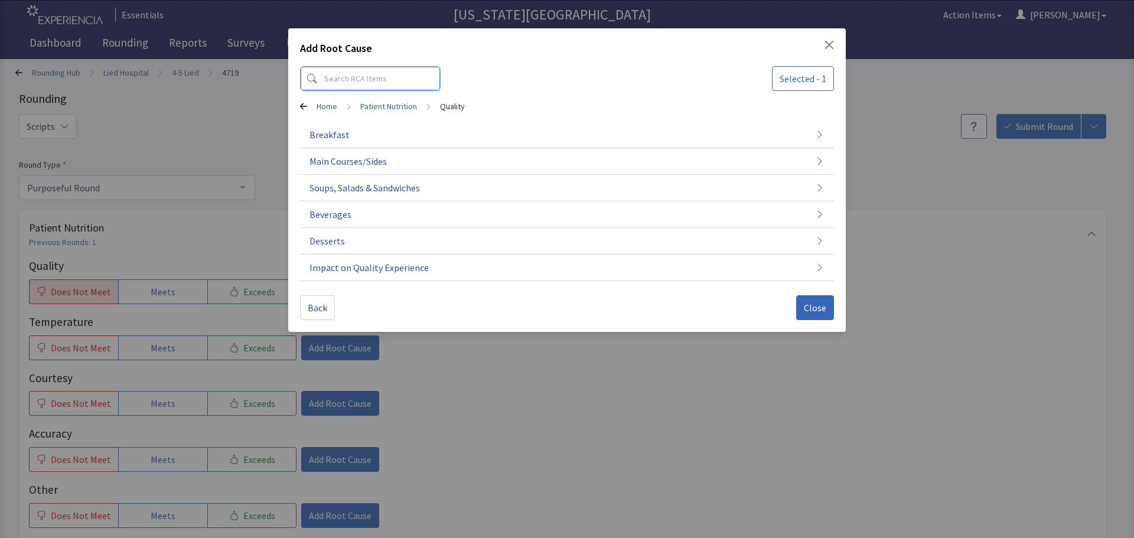
click at [374, 80] on input at bounding box center [370, 78] width 141 height 25
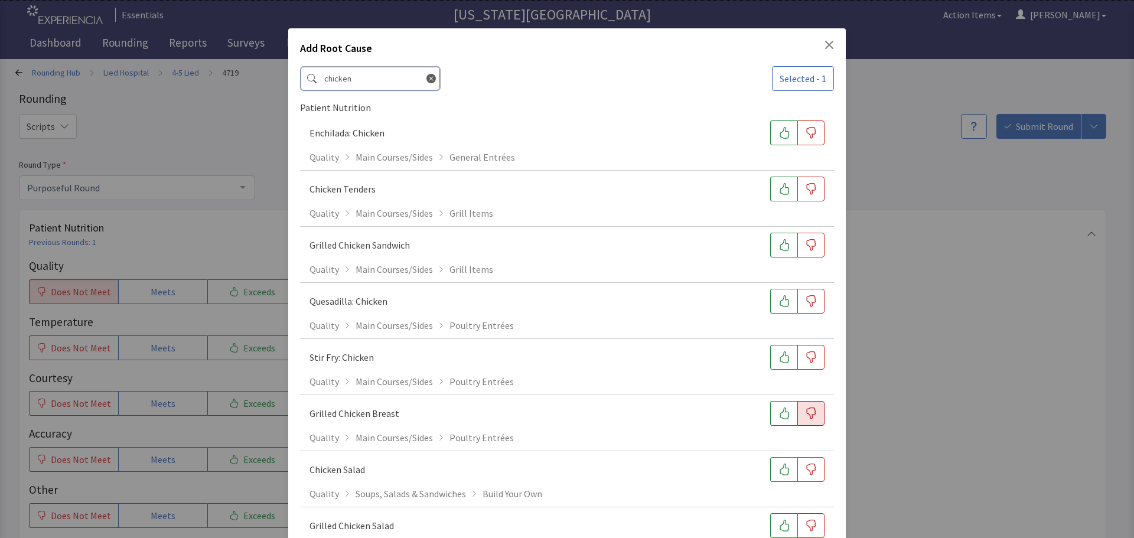
type input "chicken"
click at [805, 417] on icon "button" at bounding box center [811, 414] width 12 height 12
click at [412, 77] on input "chicken" at bounding box center [370, 78] width 141 height 25
click at [427, 78] on icon at bounding box center [431, 78] width 9 height 9
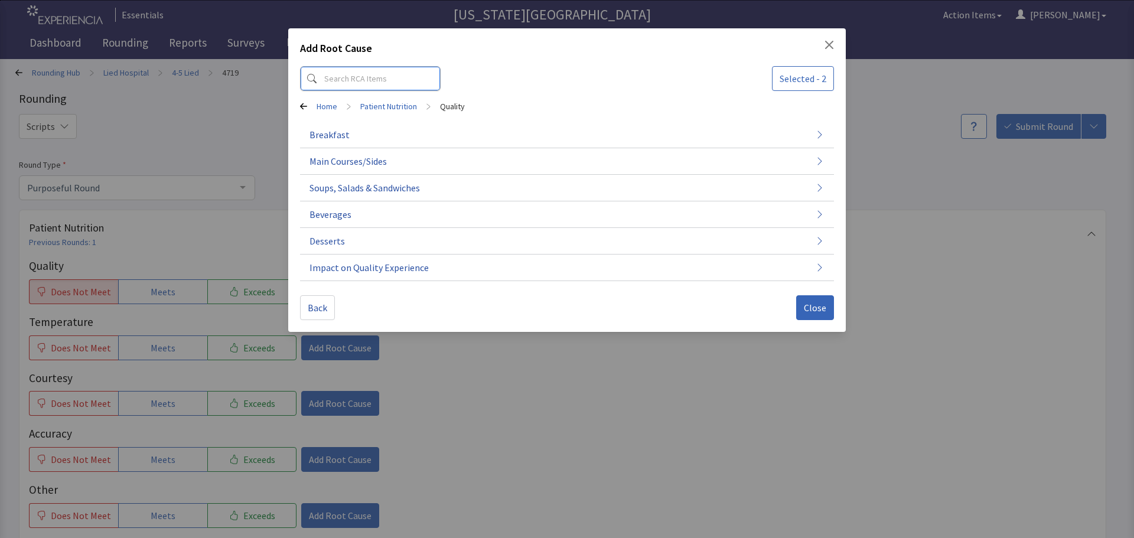
click at [388, 78] on input at bounding box center [370, 78] width 141 height 25
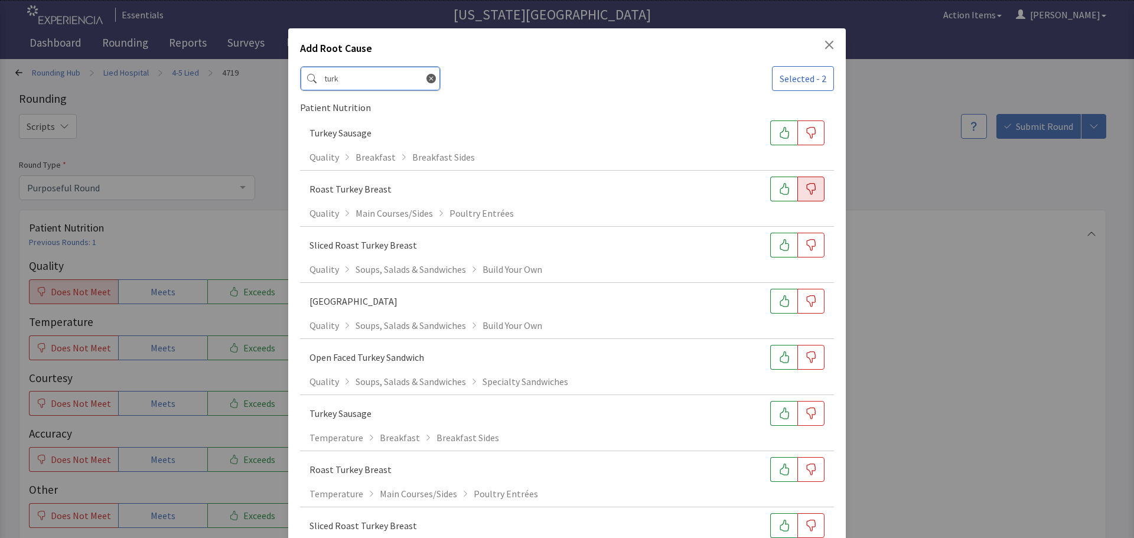
type input "turk"
click at [811, 188] on button "button" at bounding box center [811, 189] width 27 height 25
click at [798, 186] on button "button" at bounding box center [811, 189] width 27 height 25
click at [770, 188] on button "button" at bounding box center [783, 189] width 27 height 25
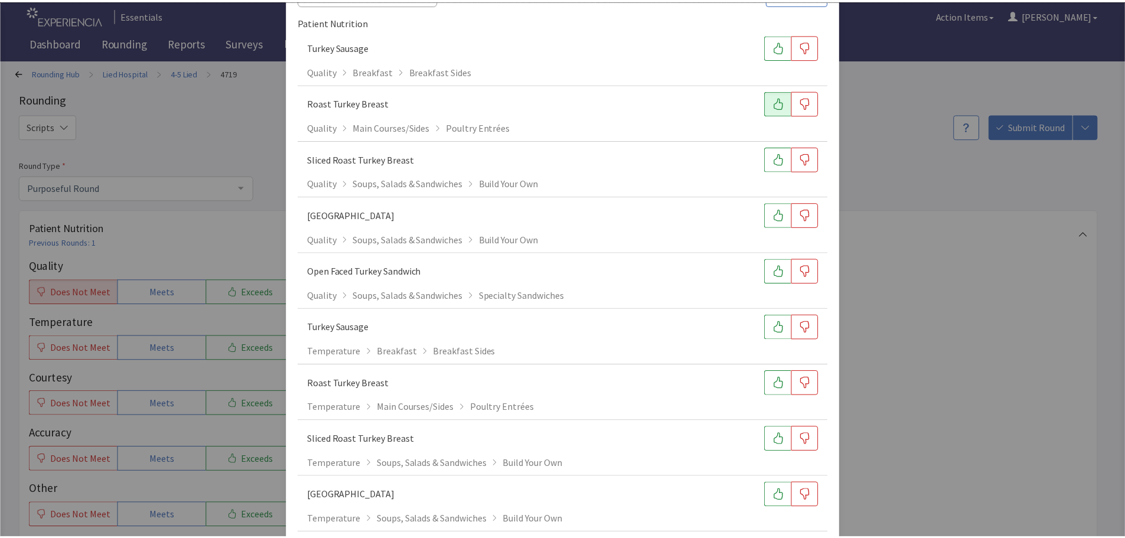
scroll to position [236, 0]
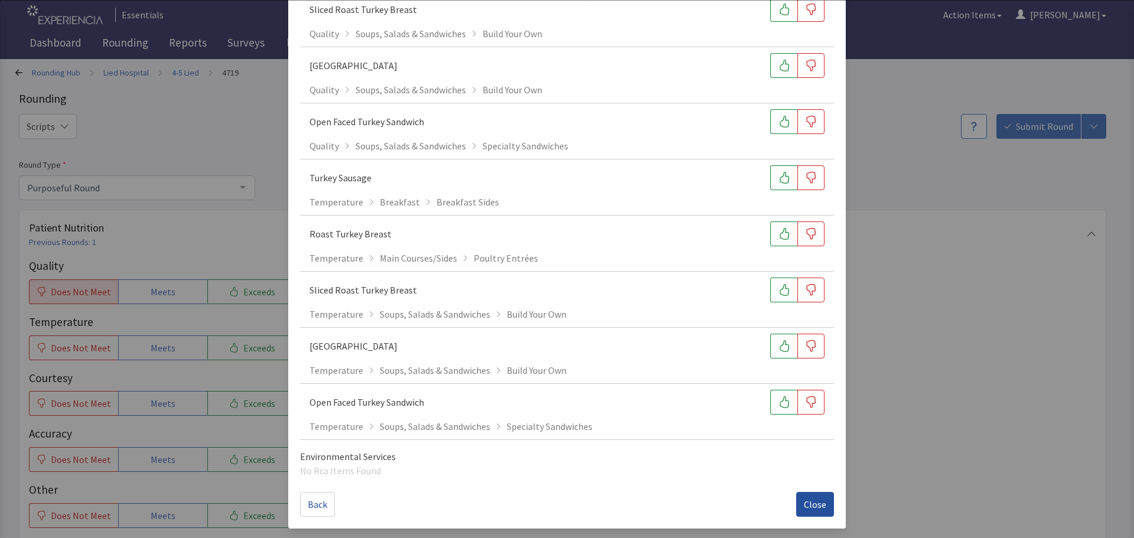
click at [811, 505] on span "Close" at bounding box center [815, 504] width 22 height 14
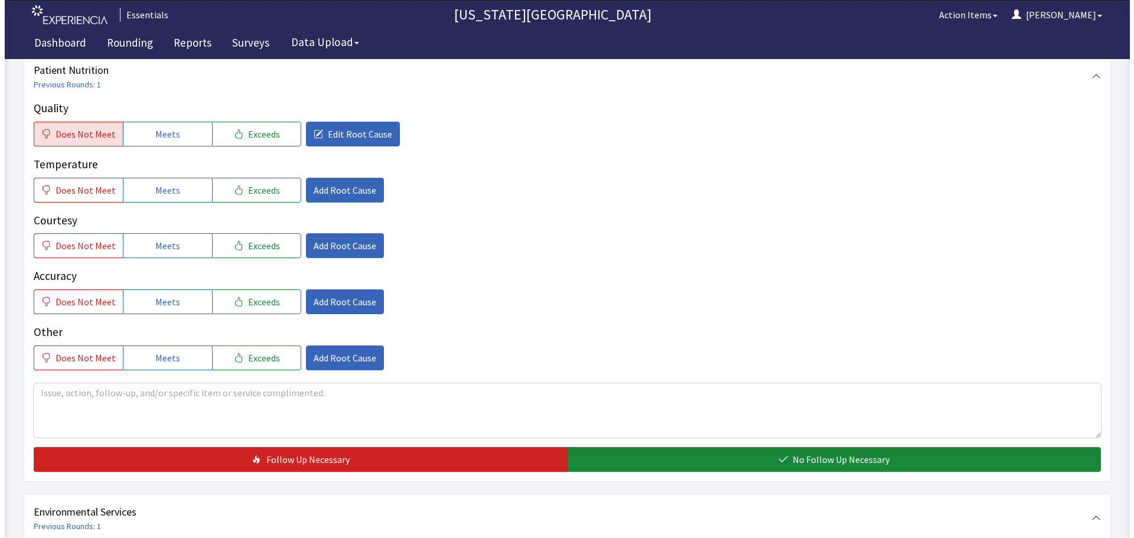
scroll to position [177, 0]
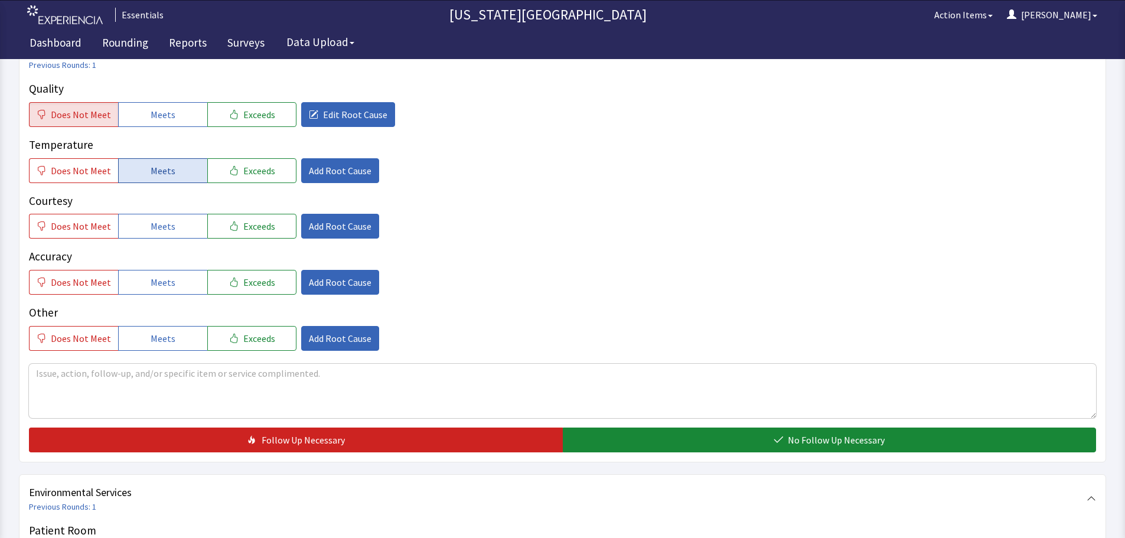
click at [160, 175] on span "Meets" at bounding box center [163, 171] width 25 height 14
click at [151, 221] on span "Meets" at bounding box center [163, 226] width 25 height 14
click at [145, 278] on button "Meets" at bounding box center [162, 282] width 89 height 25
click at [193, 385] on textarea at bounding box center [563, 391] width 1068 height 54
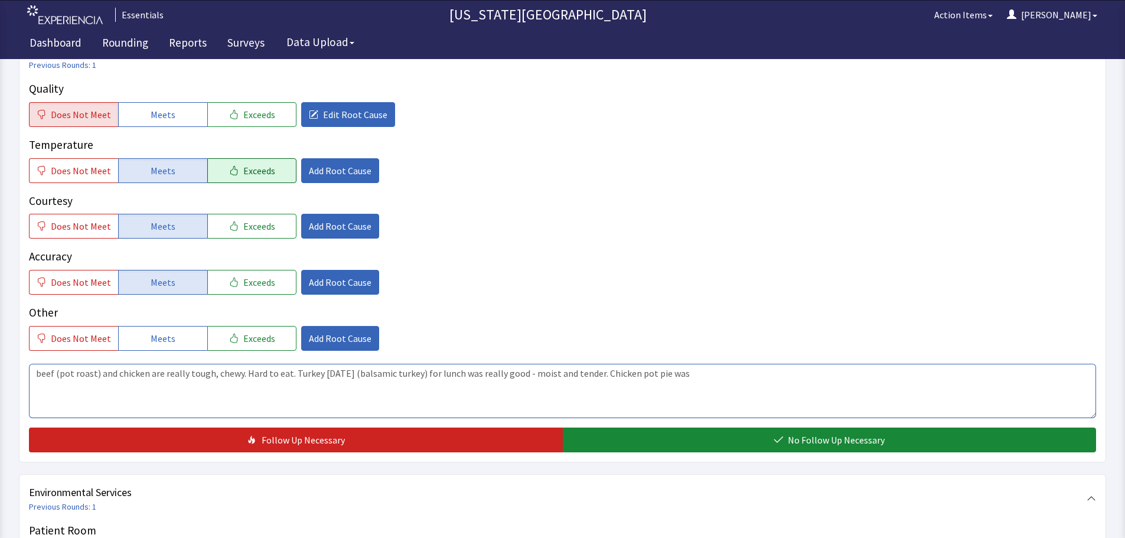
type textarea "beef (pot roast) and chicken are really tough, chewy. Hard to eat. Turkey yeste…"
click at [260, 160] on button "Exceeds" at bounding box center [251, 170] width 89 height 25
click at [313, 164] on span "Add Root Cause" at bounding box center [340, 171] width 63 height 14
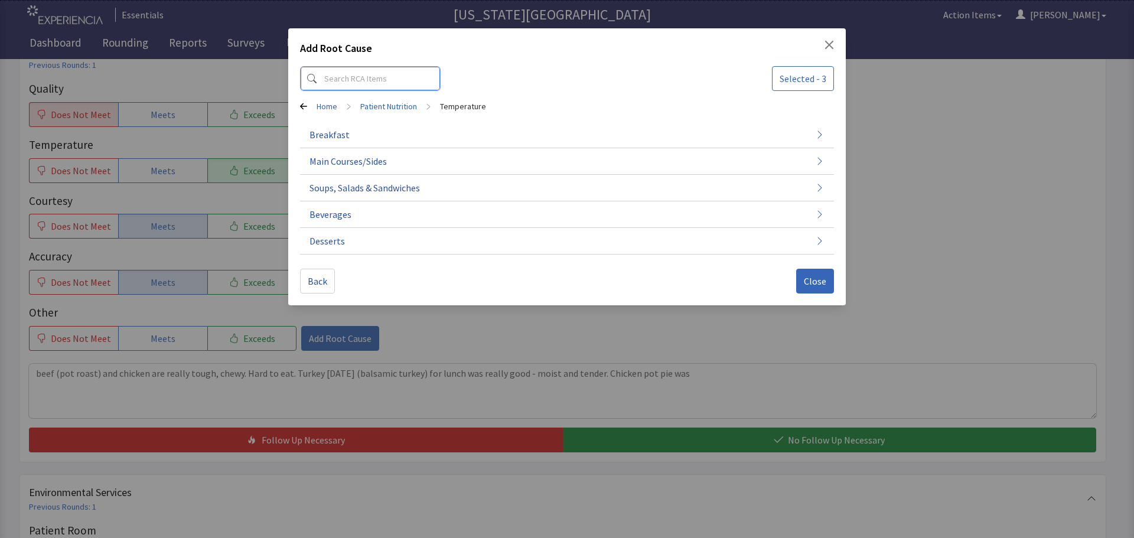
click at [366, 77] on input at bounding box center [370, 78] width 141 height 25
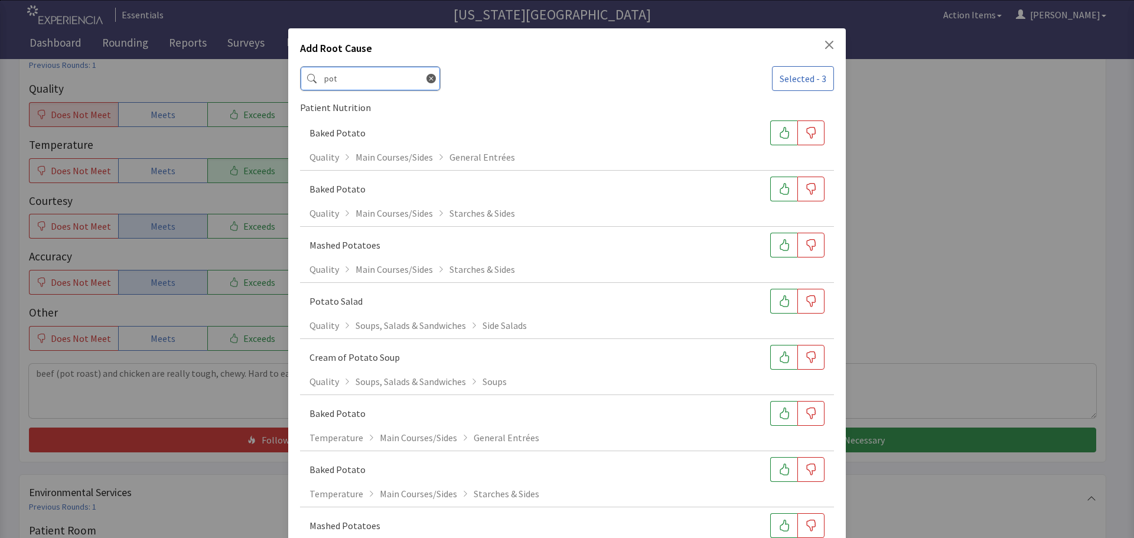
type input "pot"
click at [427, 77] on icon at bounding box center [431, 78] width 9 height 9
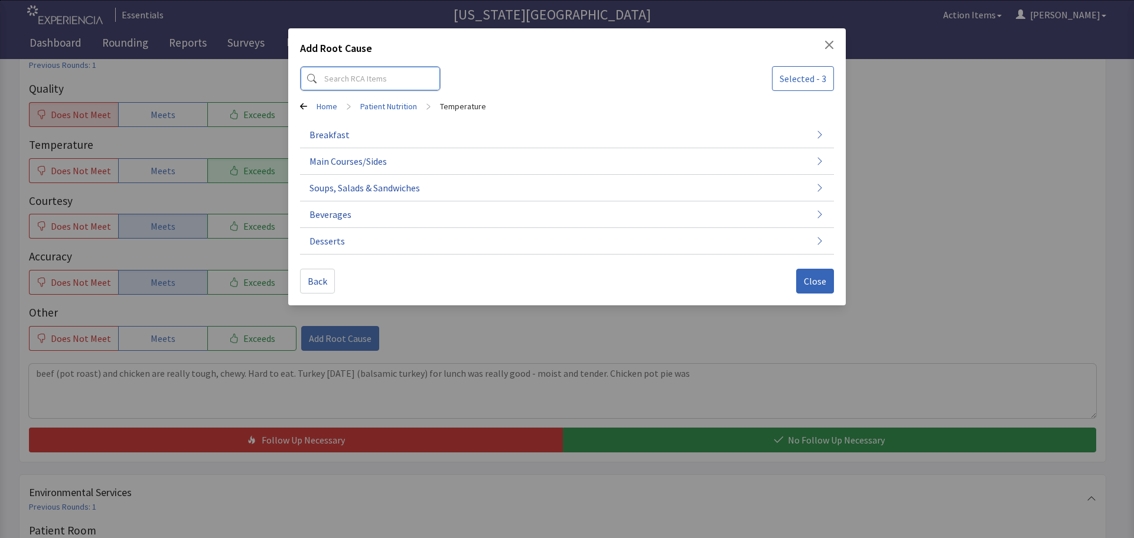
click at [350, 76] on input at bounding box center [370, 78] width 141 height 25
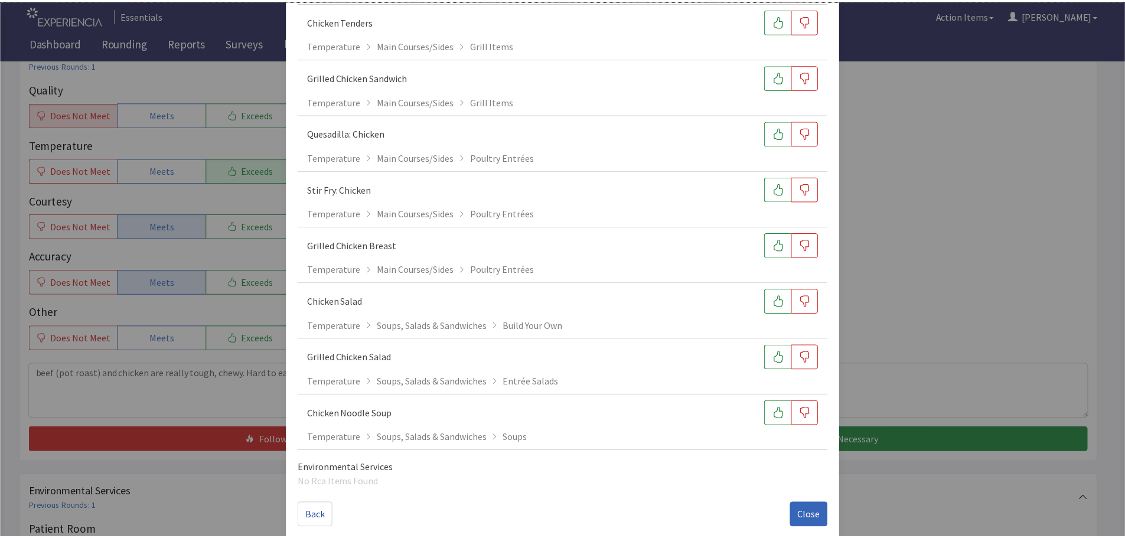
scroll to position [685, 0]
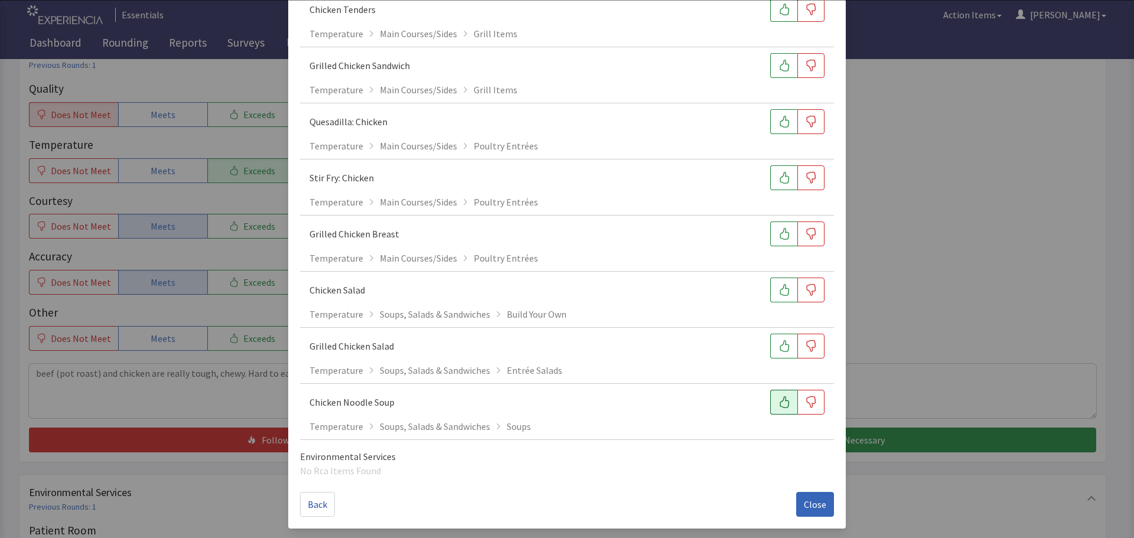
type input "chic"
click at [770, 395] on button "button" at bounding box center [783, 402] width 27 height 25
click at [826, 515] on button "Close" at bounding box center [815, 504] width 38 height 25
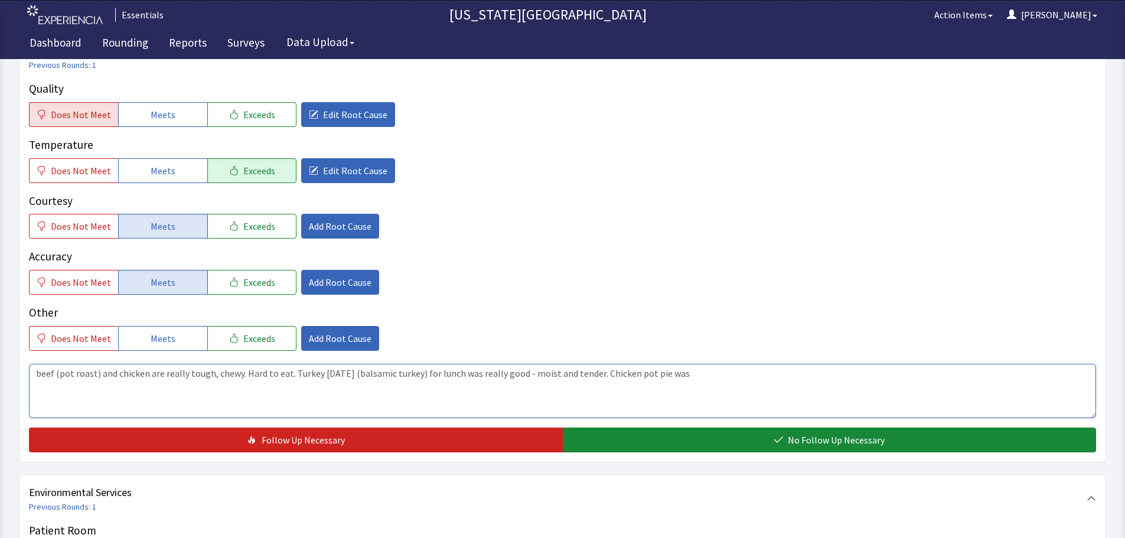
click at [730, 380] on textarea "beef (pot roast) and chicken are really tough, chewy. Hard to eat. Turkey yeste…" at bounding box center [563, 391] width 1068 height 54
click at [851, 376] on textarea "beef (pot roast) and chicken are really tough, chewy. Hard to eat. Turkey yeste…" at bounding box center [563, 391] width 1068 height 54
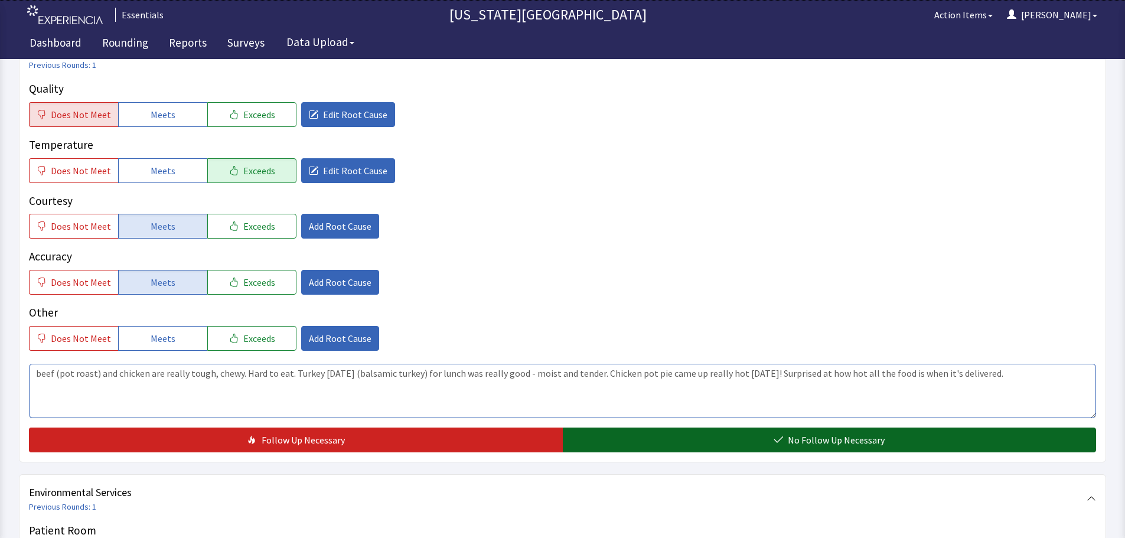
type textarea "beef (pot roast) and chicken are really tough, chewy. Hard to eat. Turkey yeste…"
click at [880, 437] on span "No Follow Up Necessary" at bounding box center [836, 440] width 97 height 14
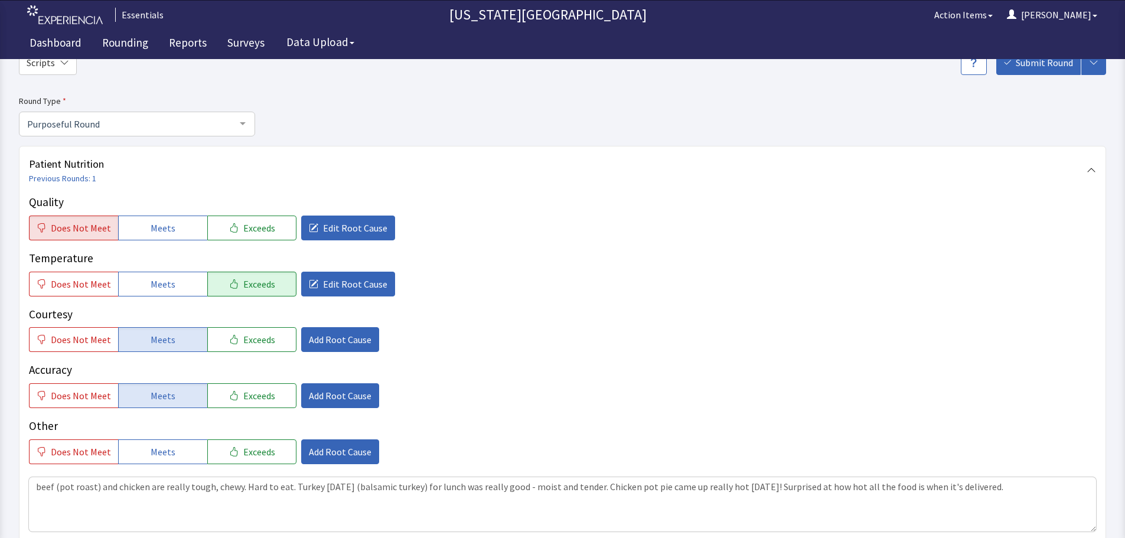
scroll to position [0, 0]
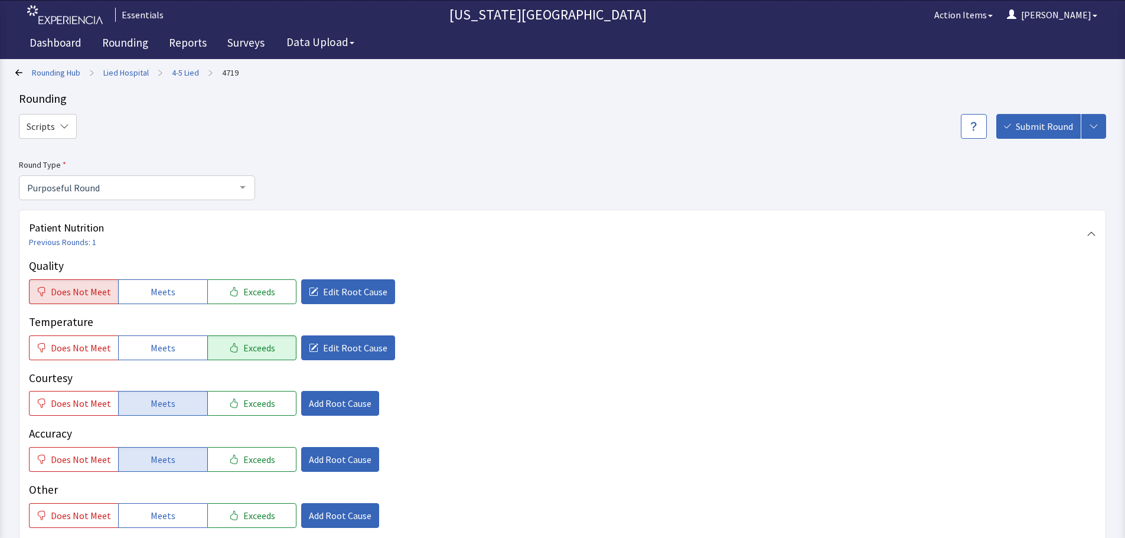
click at [1034, 139] on div "Scripts Submit Round Assign, Notify, & Submit Assign & Submit Notify & Submit S…" at bounding box center [563, 130] width 1088 height 32
click at [1036, 128] on span "Submit Round" at bounding box center [1044, 126] width 57 height 14
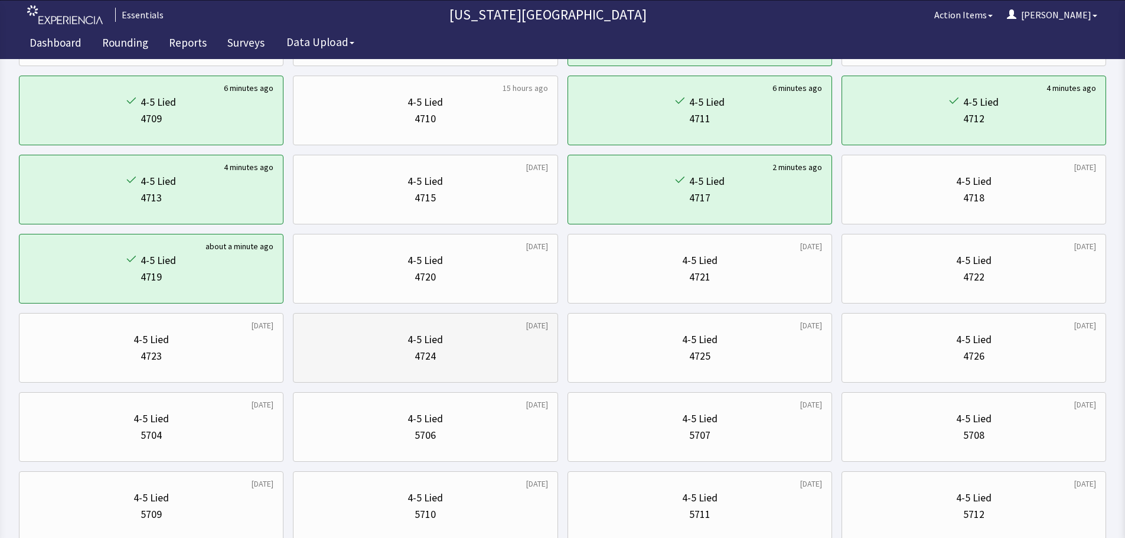
scroll to position [236, 0]
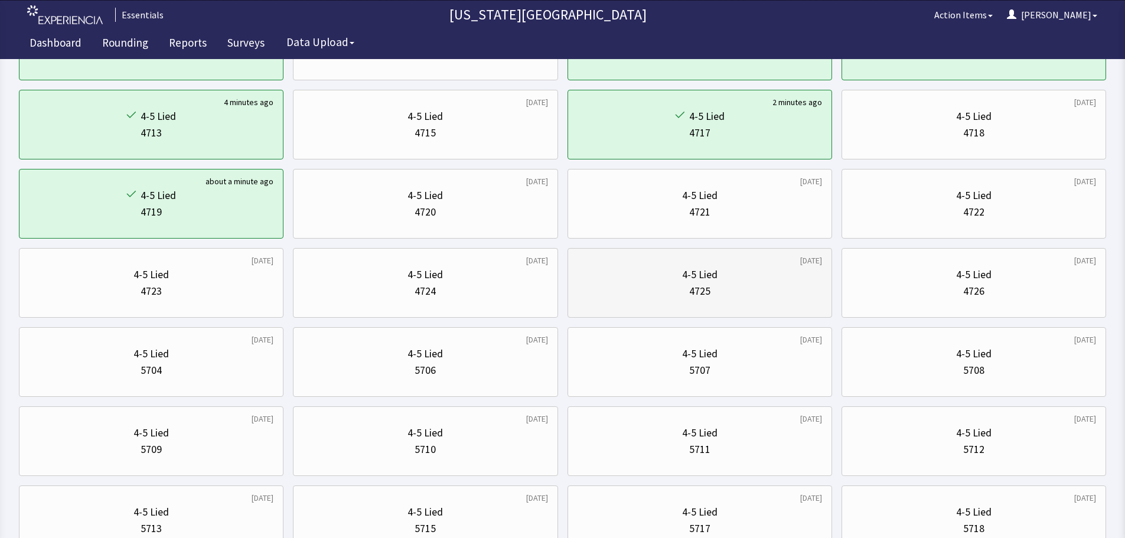
click at [729, 275] on div "4-5 Lied" at bounding box center [700, 274] width 245 height 17
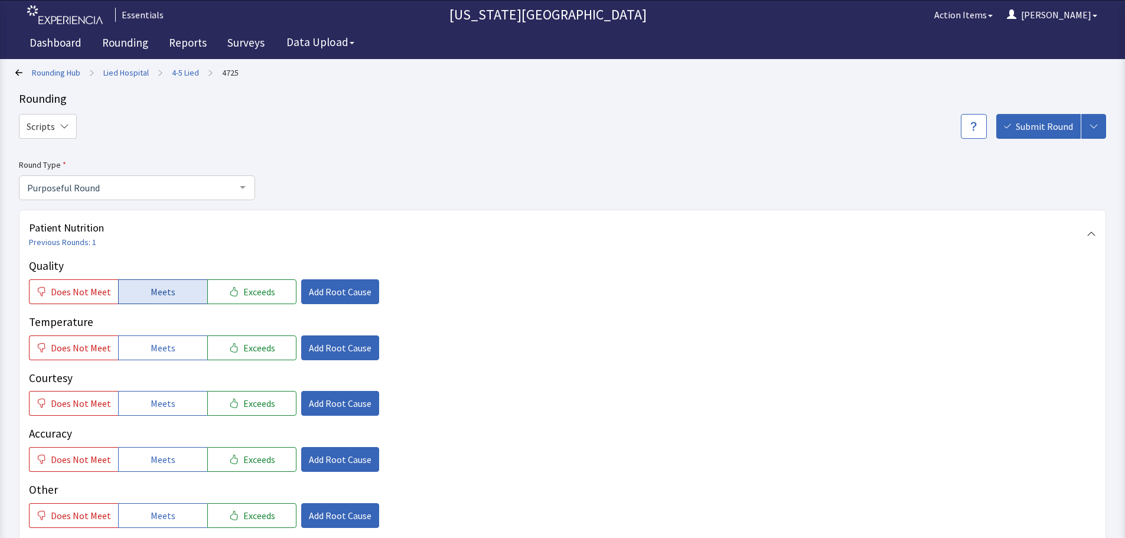
click at [136, 290] on button "Meets" at bounding box center [162, 291] width 89 height 25
click at [233, 292] on button "Exceeds" at bounding box center [251, 291] width 89 height 25
click at [155, 339] on button "Meets" at bounding box center [162, 348] width 89 height 25
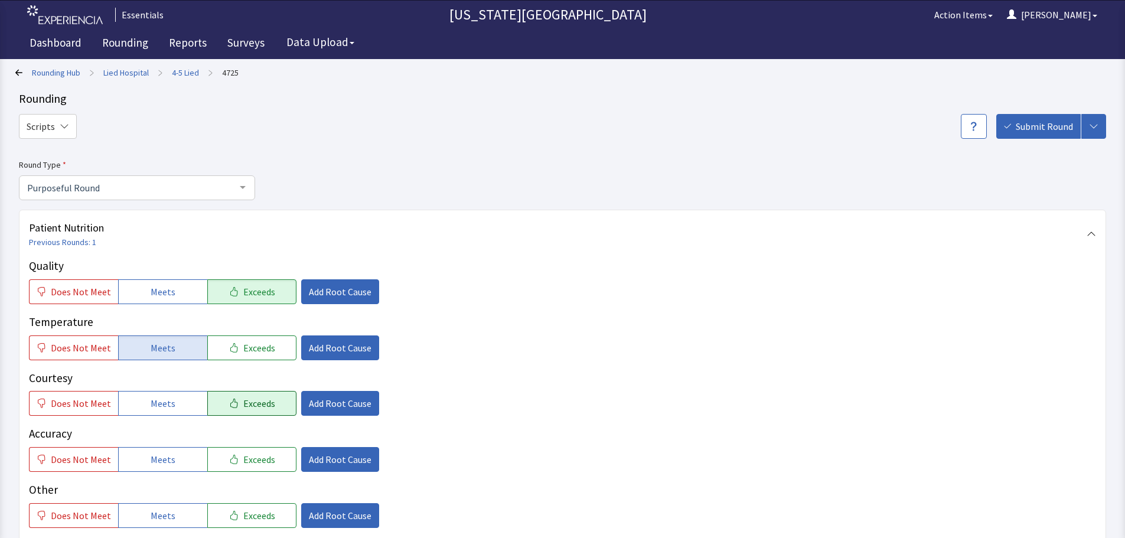
click at [243, 397] on span "Exceeds" at bounding box center [259, 403] width 32 height 14
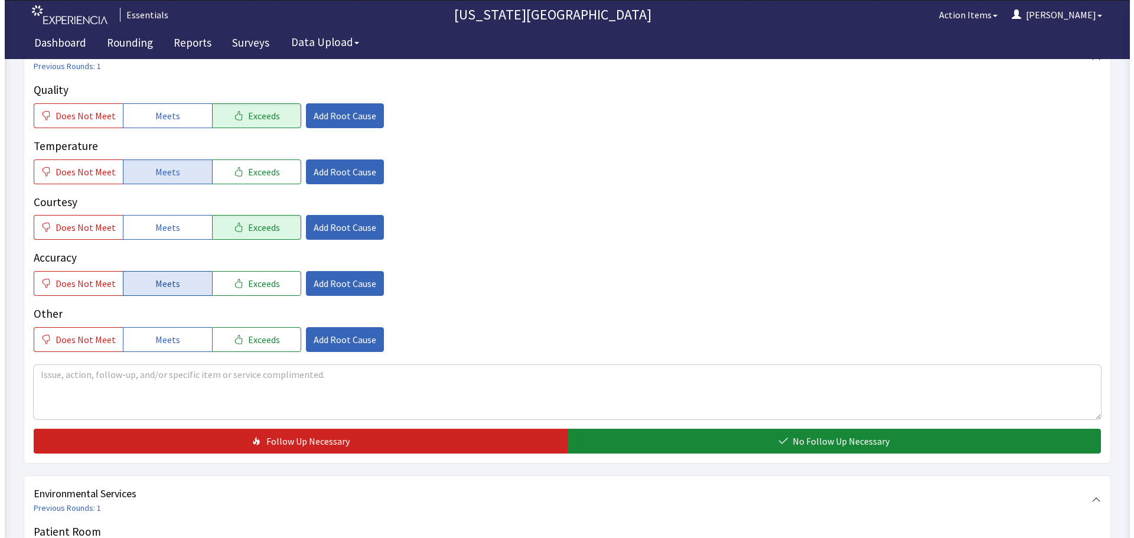
scroll to position [177, 0]
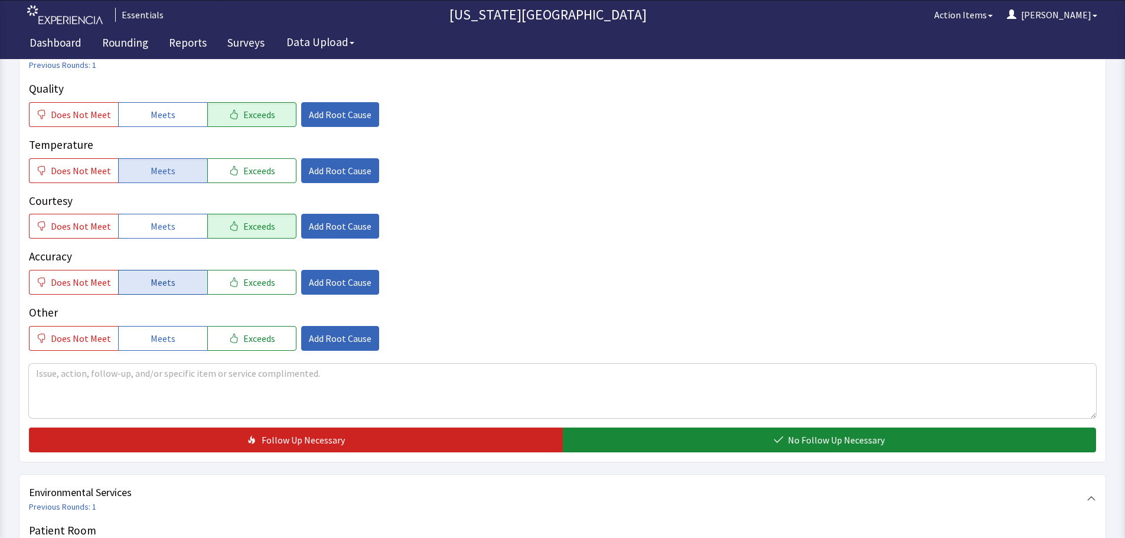
click at [159, 289] on span "Meets" at bounding box center [163, 282] width 25 height 14
click at [320, 110] on span "Add Root Cause" at bounding box center [340, 115] width 63 height 14
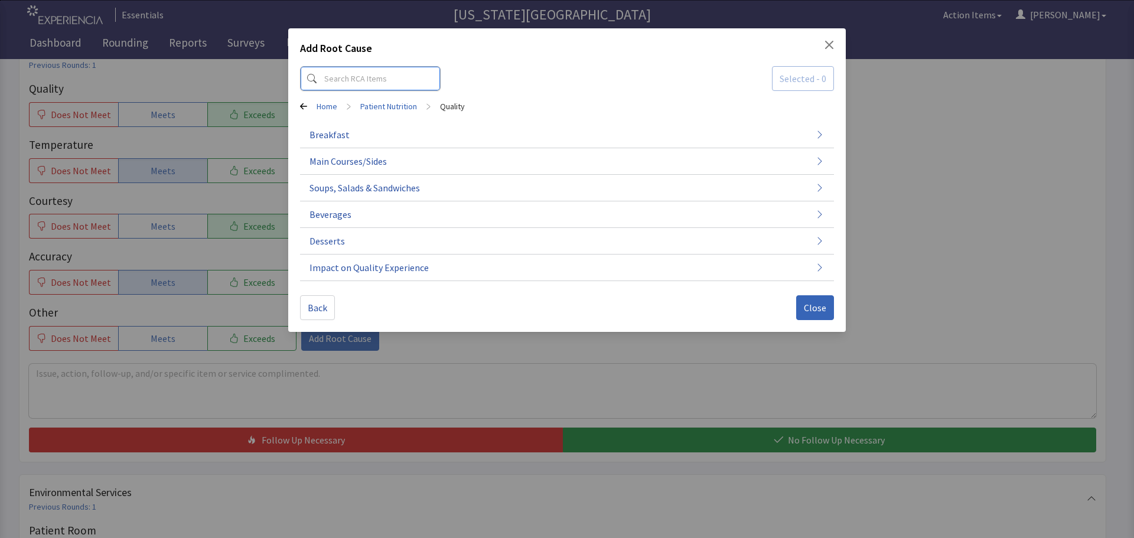
click at [386, 86] on input at bounding box center [370, 78] width 141 height 25
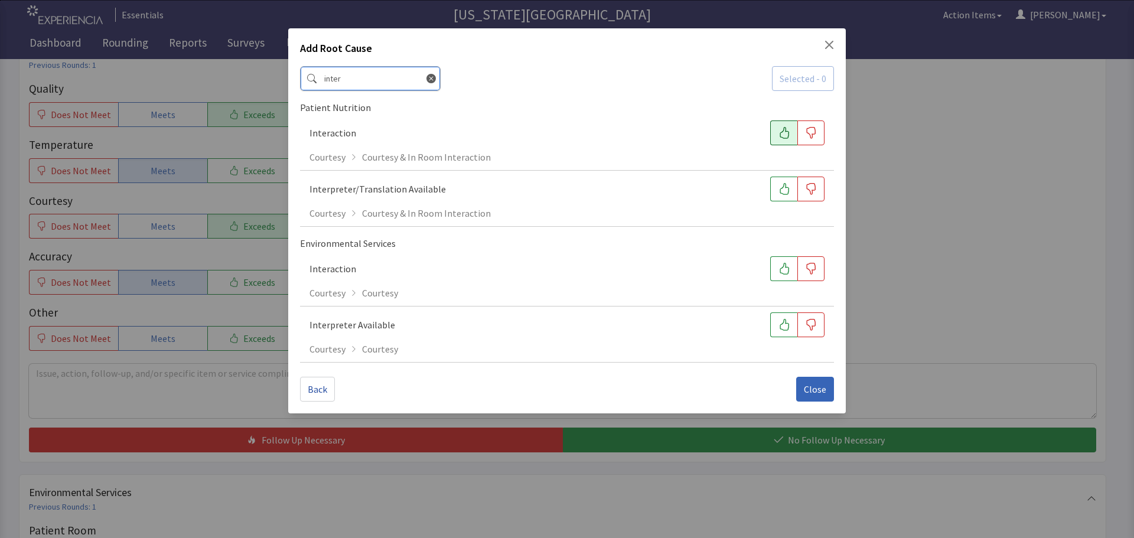
type input "inter"
click at [775, 134] on button "button" at bounding box center [783, 133] width 27 height 25
click at [427, 81] on icon at bounding box center [431, 78] width 9 height 9
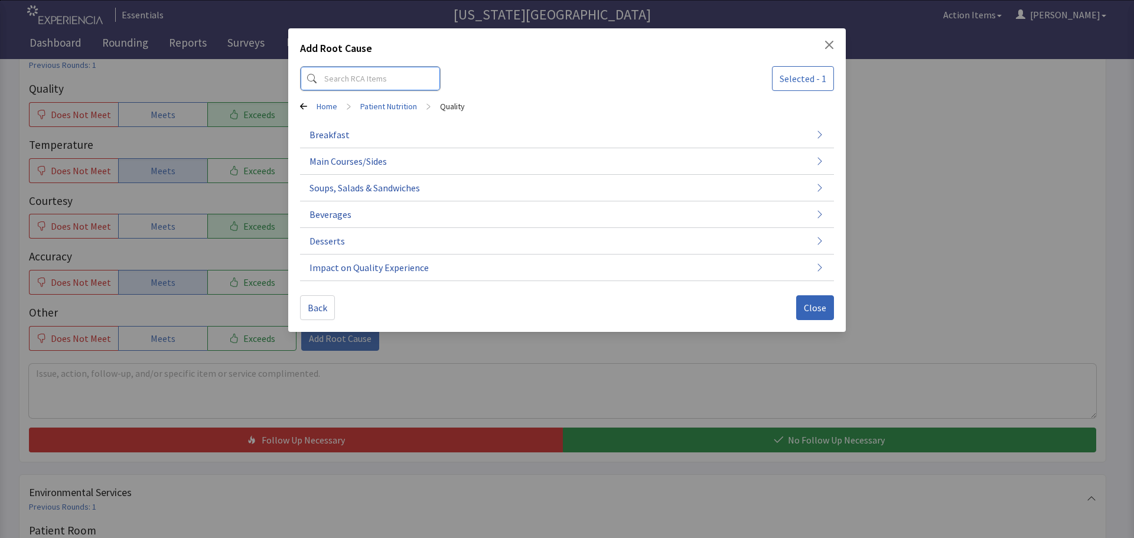
click at [364, 81] on input at bounding box center [370, 78] width 141 height 25
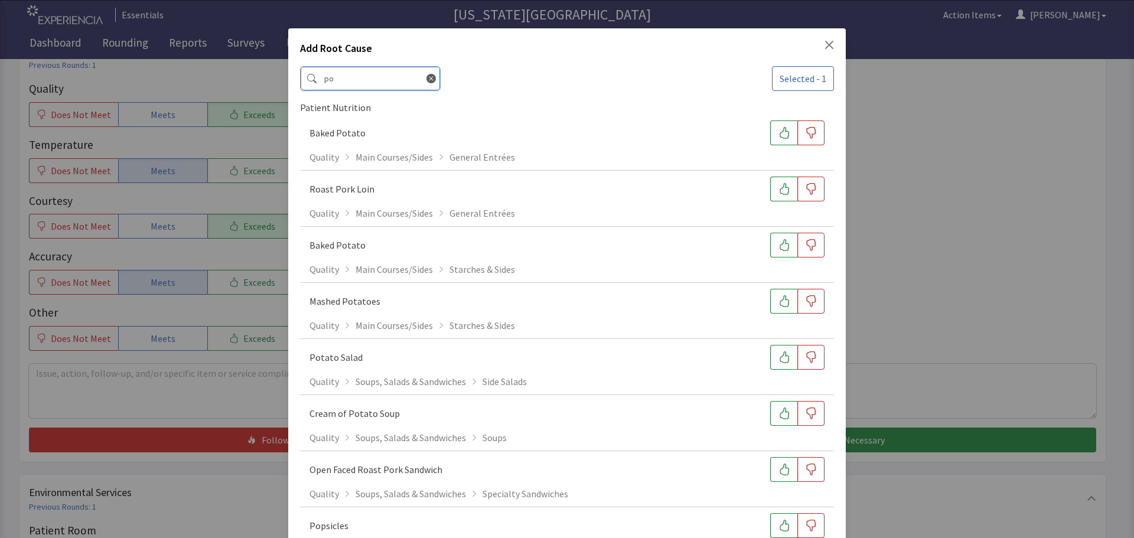
type input "p"
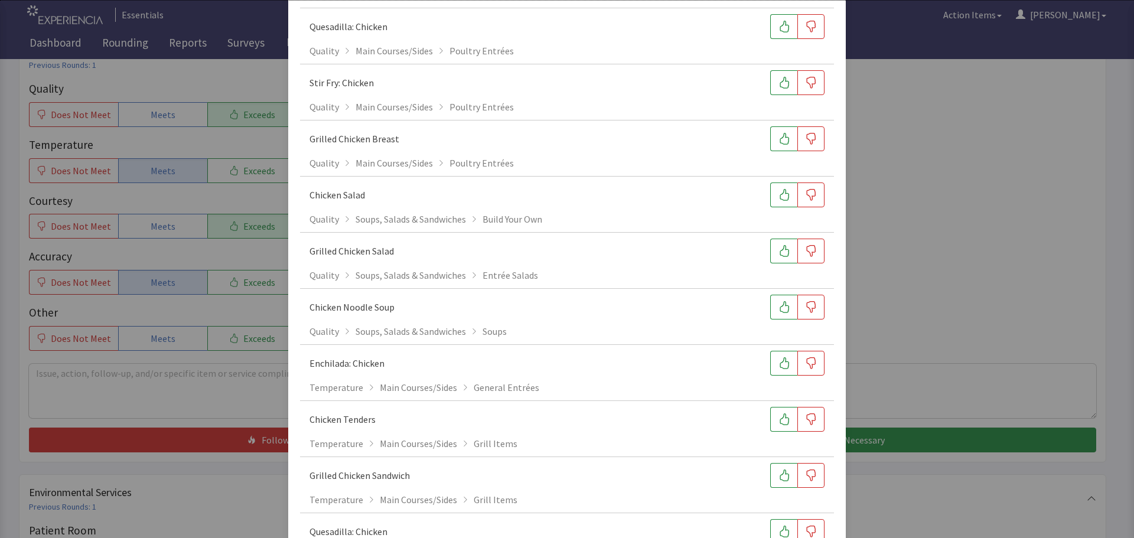
scroll to position [295, 0]
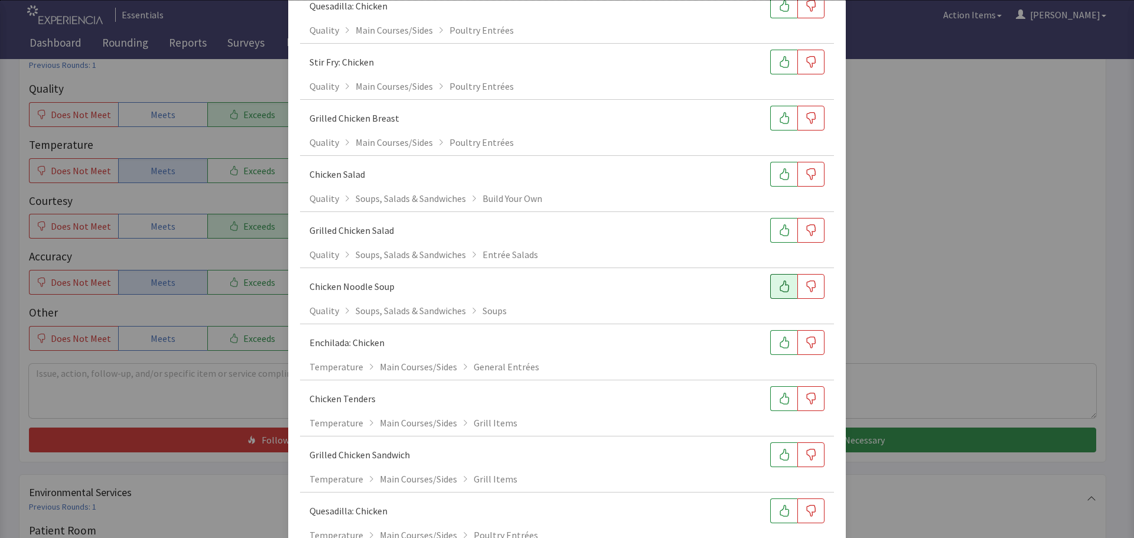
type input "chic"
click at [774, 292] on button "button" at bounding box center [783, 286] width 27 height 25
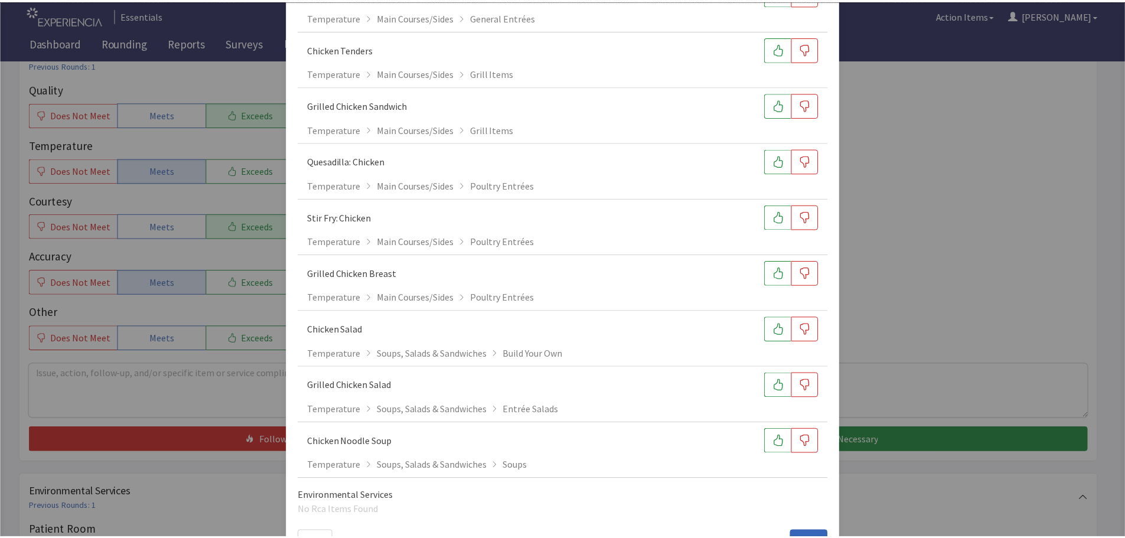
scroll to position [685, 0]
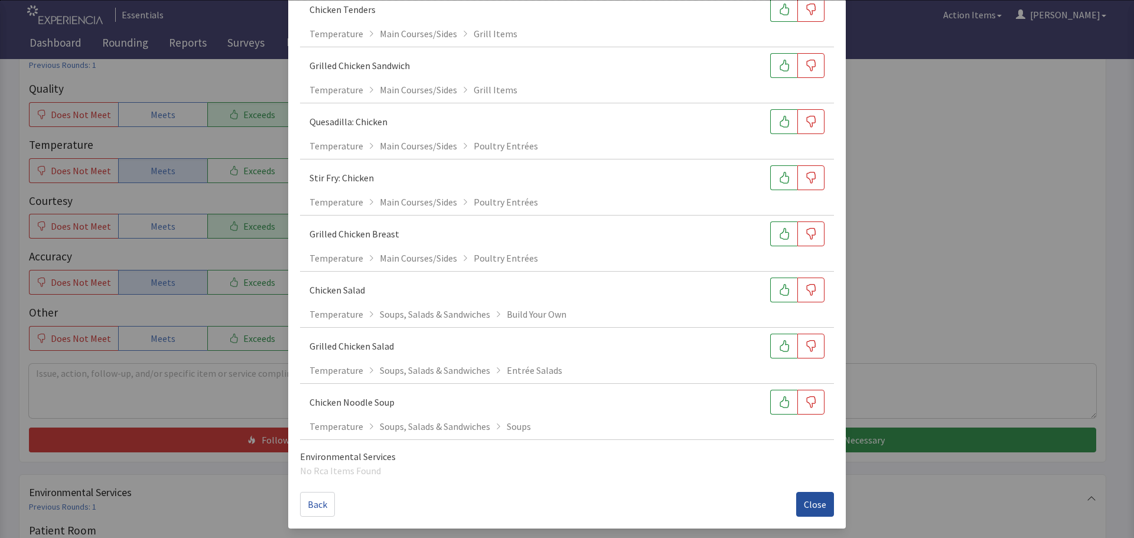
click at [796, 510] on button "Close" at bounding box center [815, 504] width 38 height 25
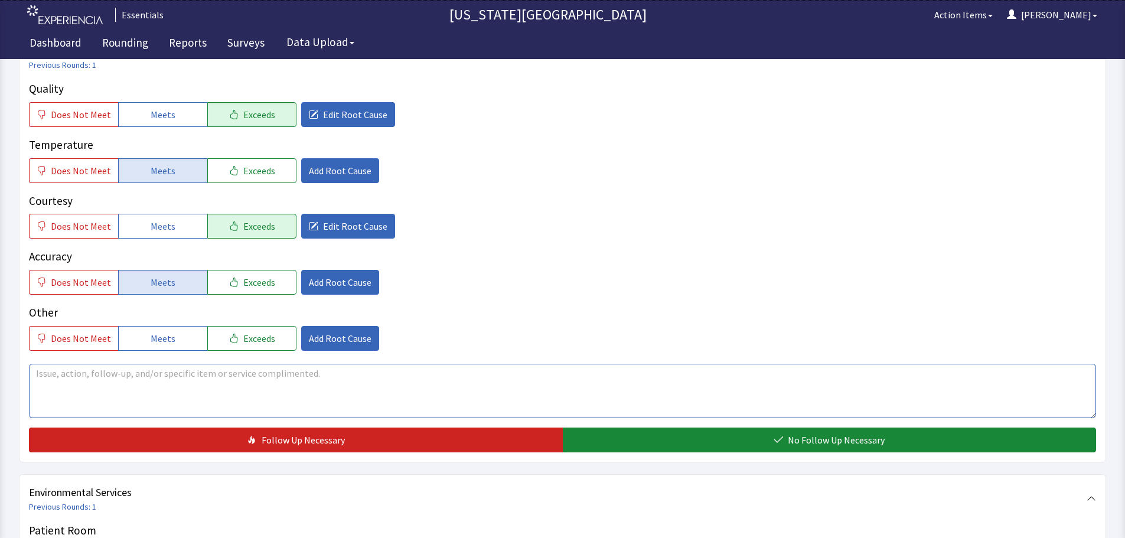
click at [575, 408] on textarea at bounding box center [563, 391] width 1068 height 54
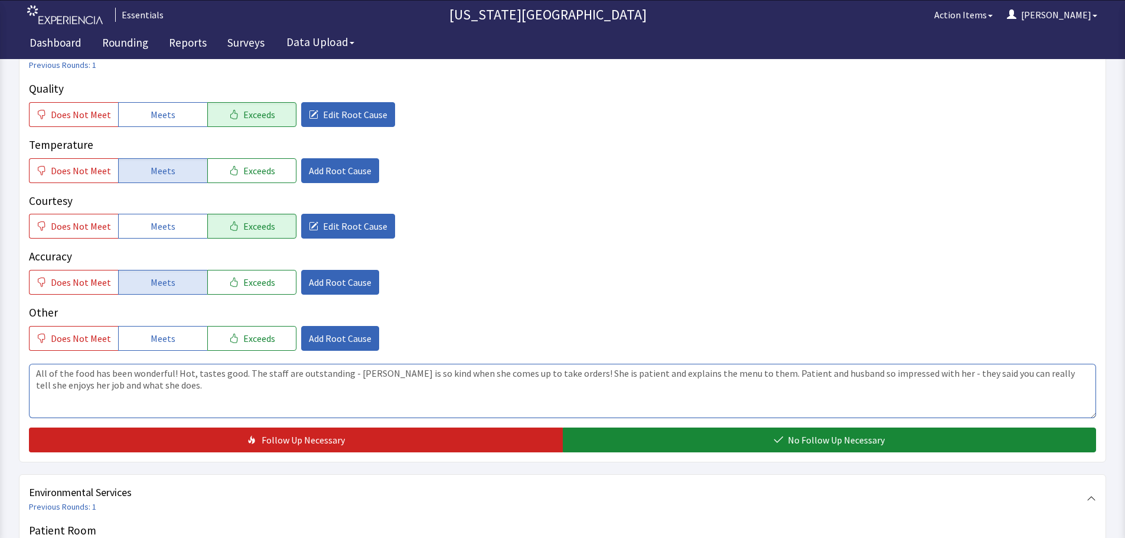
click at [724, 372] on textarea "All of the food has been wonderful! Hot, tastes good. The staff are outstanding…" at bounding box center [563, 391] width 1068 height 54
click at [787, 372] on textarea "All of the food has been wonderful! Hot, tastes good. The staff are outstanding…" at bounding box center [563, 391] width 1068 height 54
click at [808, 372] on textarea "All of the food has been wonderful! Hot, tastes good. The staff are outstanding…" at bounding box center [563, 391] width 1068 height 54
click at [729, 372] on textarea "All of the food has been wonderful! Hot, tastes good. The staff are outstanding…" at bounding box center [563, 391] width 1068 height 54
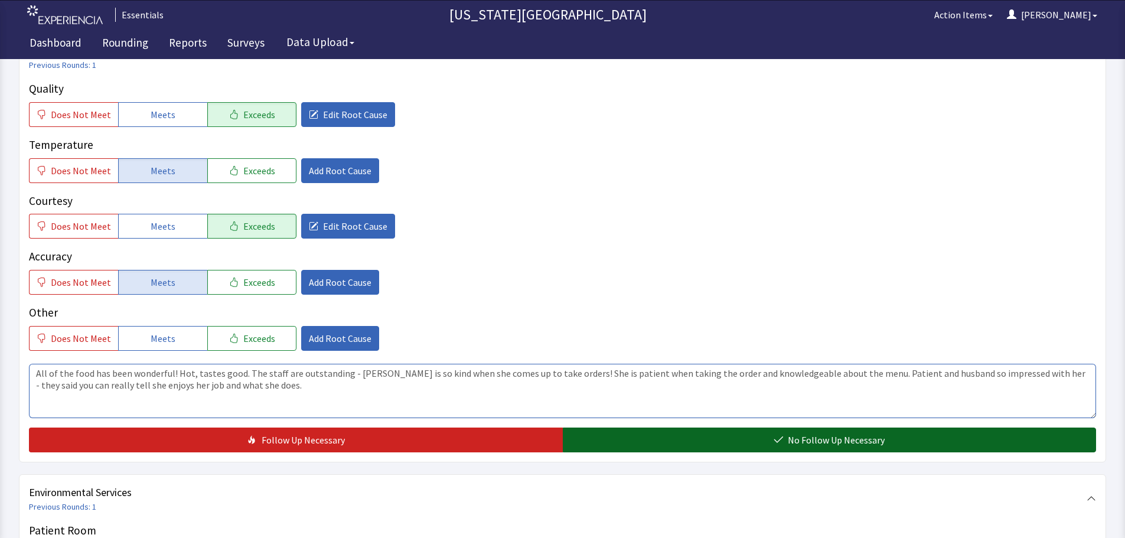
type textarea "All of the food has been wonderful! Hot, tastes good. The staff are outstanding…"
click at [804, 438] on span "No Follow Up Necessary" at bounding box center [836, 440] width 97 height 14
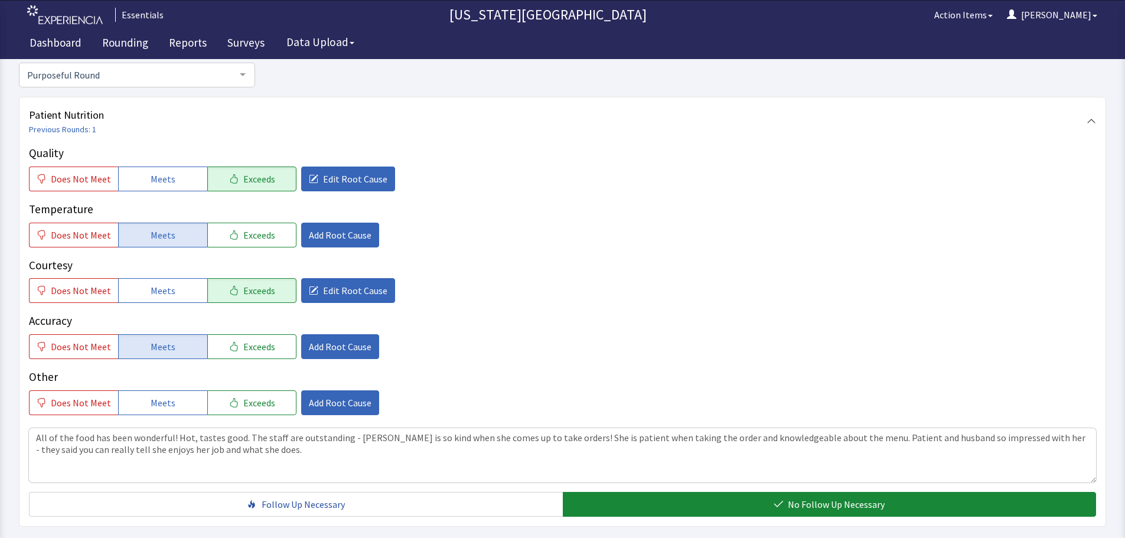
scroll to position [0, 0]
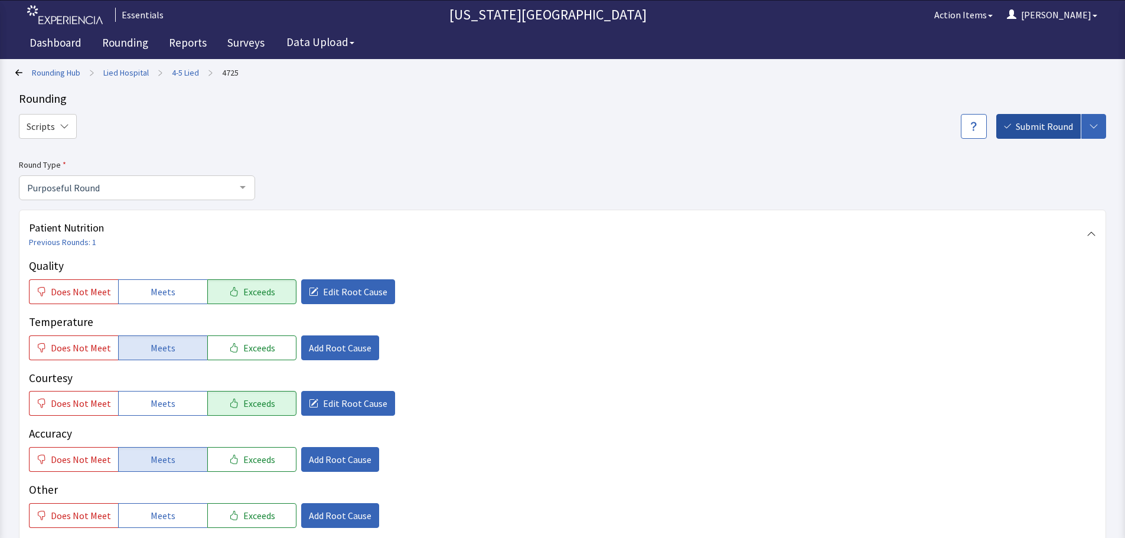
click at [1043, 129] on span "Submit Round" at bounding box center [1044, 126] width 57 height 14
